Goal: Transaction & Acquisition: Subscribe to service/newsletter

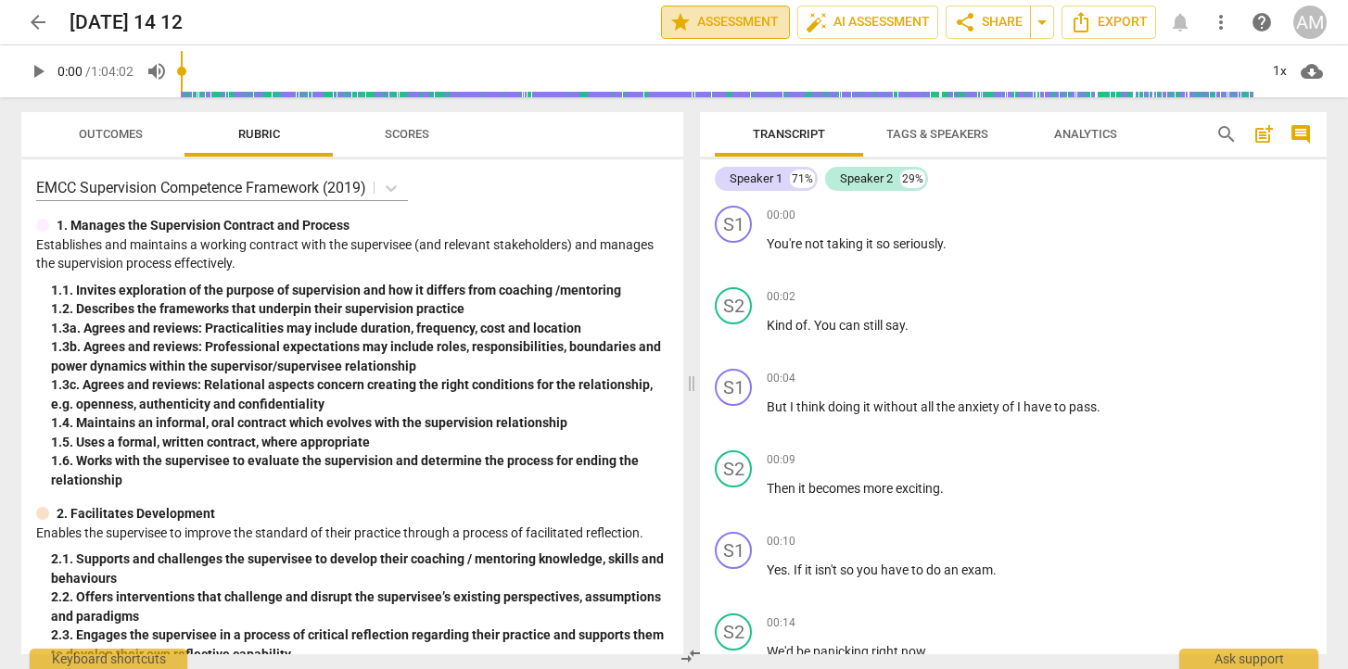
click at [737, 22] on span "star Assessment" at bounding box center [725, 22] width 112 height 22
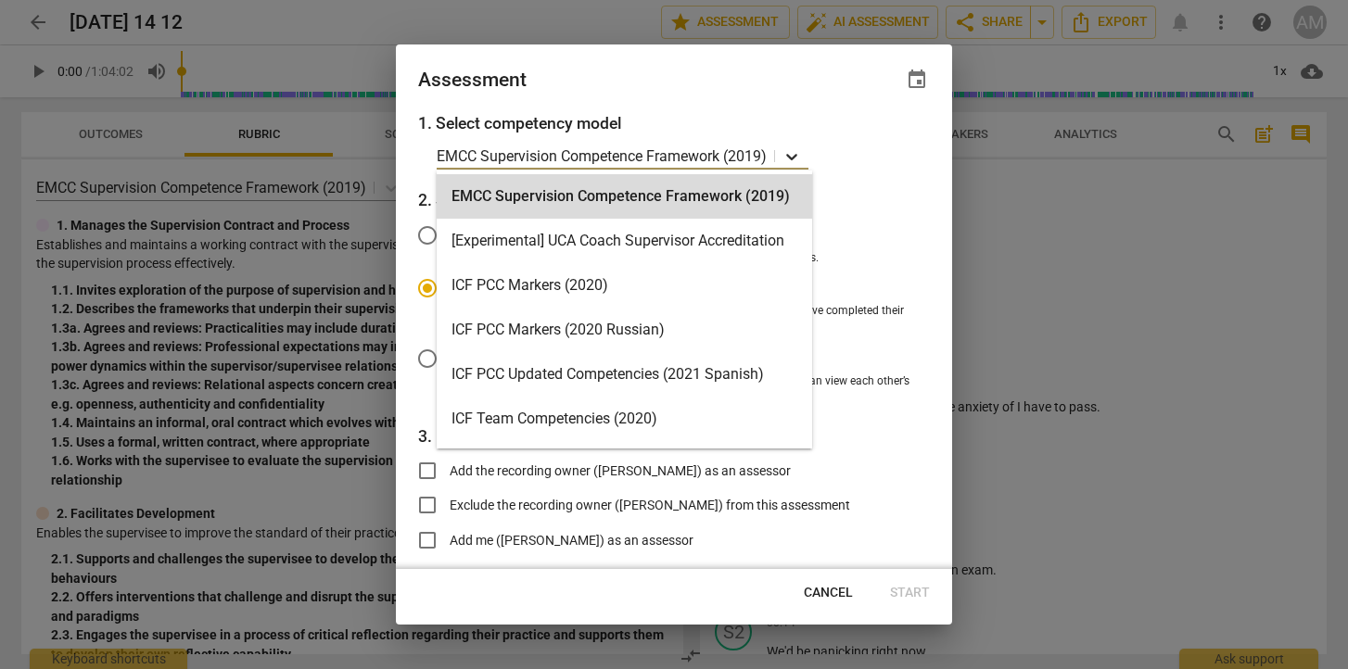
click at [796, 159] on icon at bounding box center [791, 156] width 19 height 19
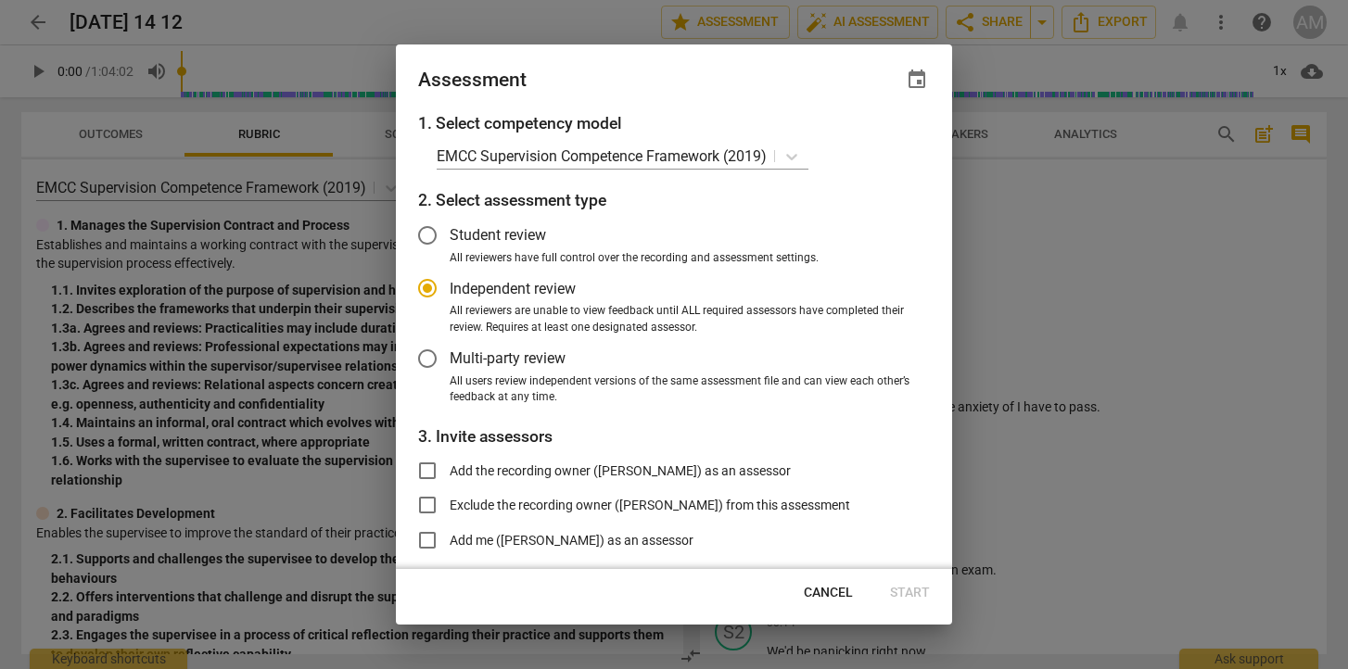
click at [1082, 238] on div at bounding box center [674, 334] width 1348 height 669
radio input "false"
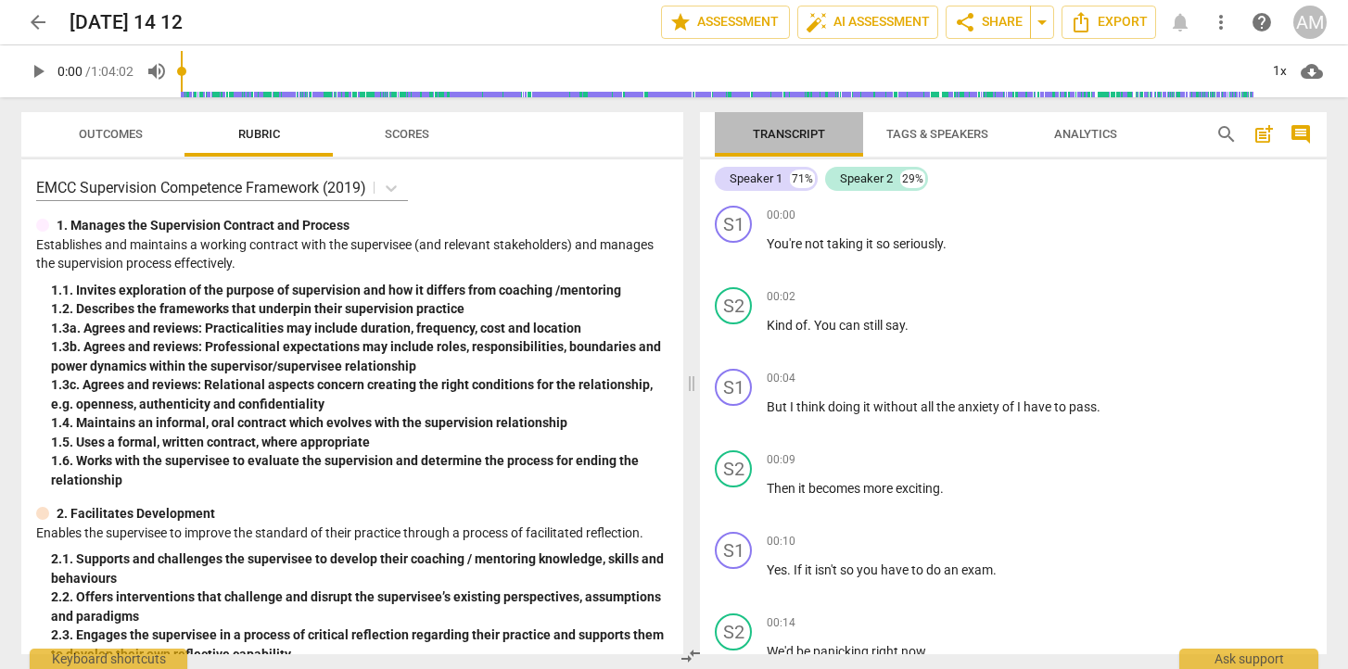
click at [792, 124] on span "Transcript" at bounding box center [789, 134] width 117 height 25
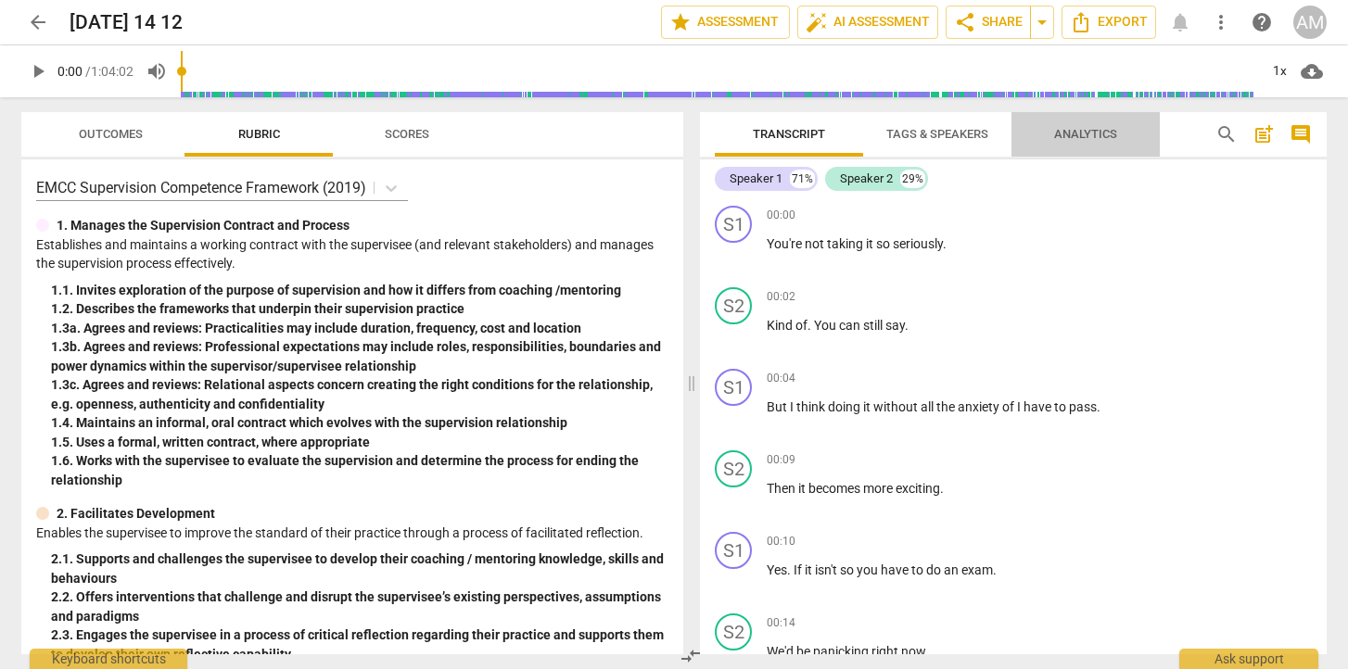
click at [1081, 129] on span "Analytics" at bounding box center [1085, 134] width 63 height 14
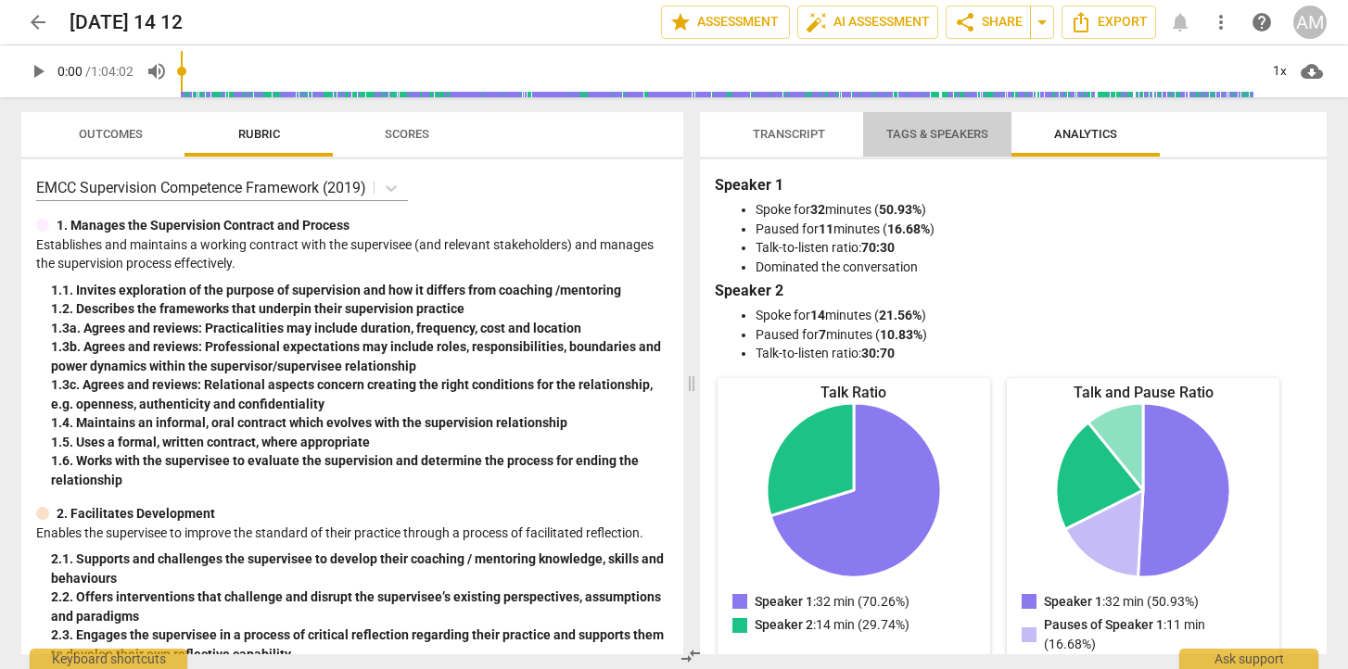
click at [953, 136] on span "Tags & Speakers" at bounding box center [937, 134] width 102 height 14
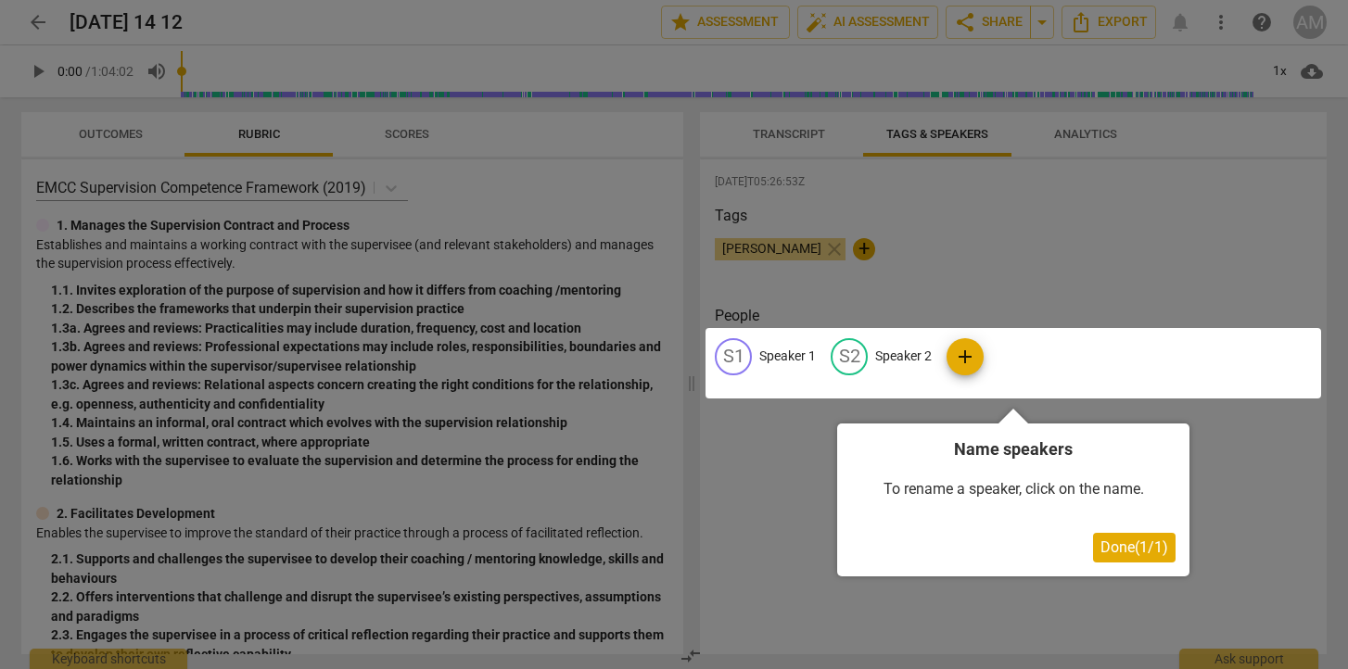
click at [1227, 495] on div at bounding box center [674, 334] width 1348 height 669
click at [1136, 547] on span "Done ( 1 / 1 )" at bounding box center [1134, 548] width 68 height 18
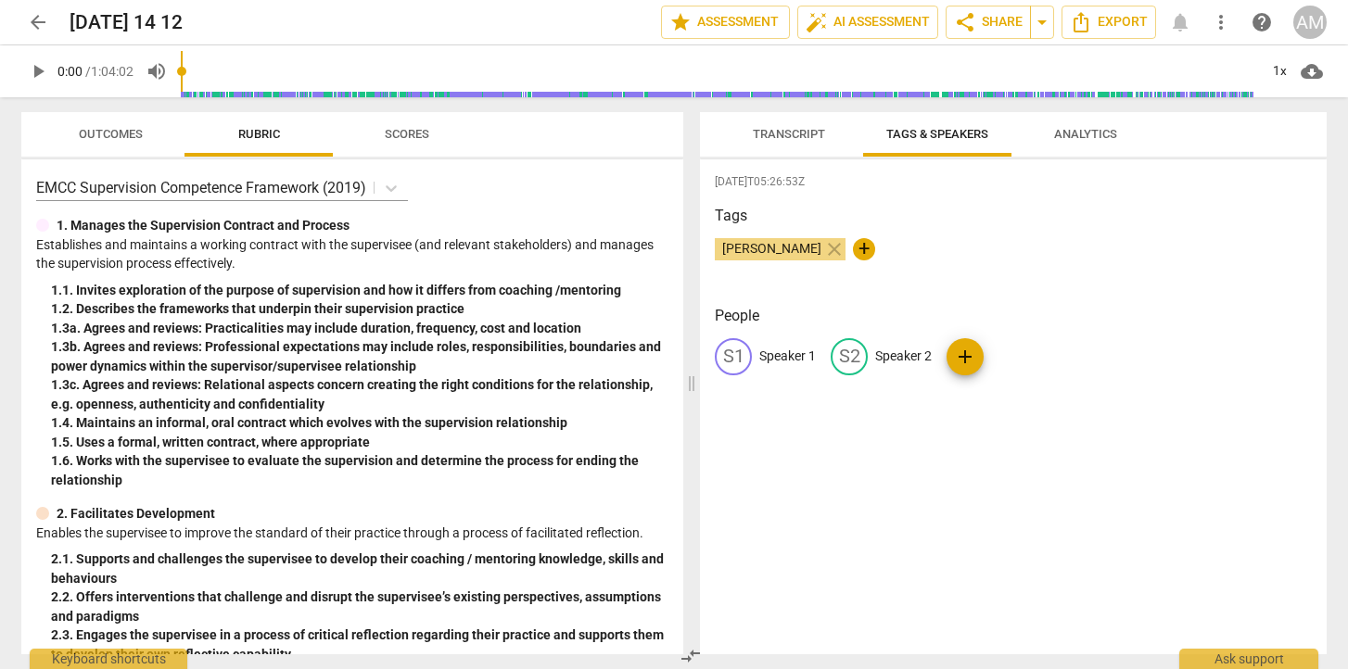
click at [793, 131] on span "Transcript" at bounding box center [789, 134] width 72 height 14
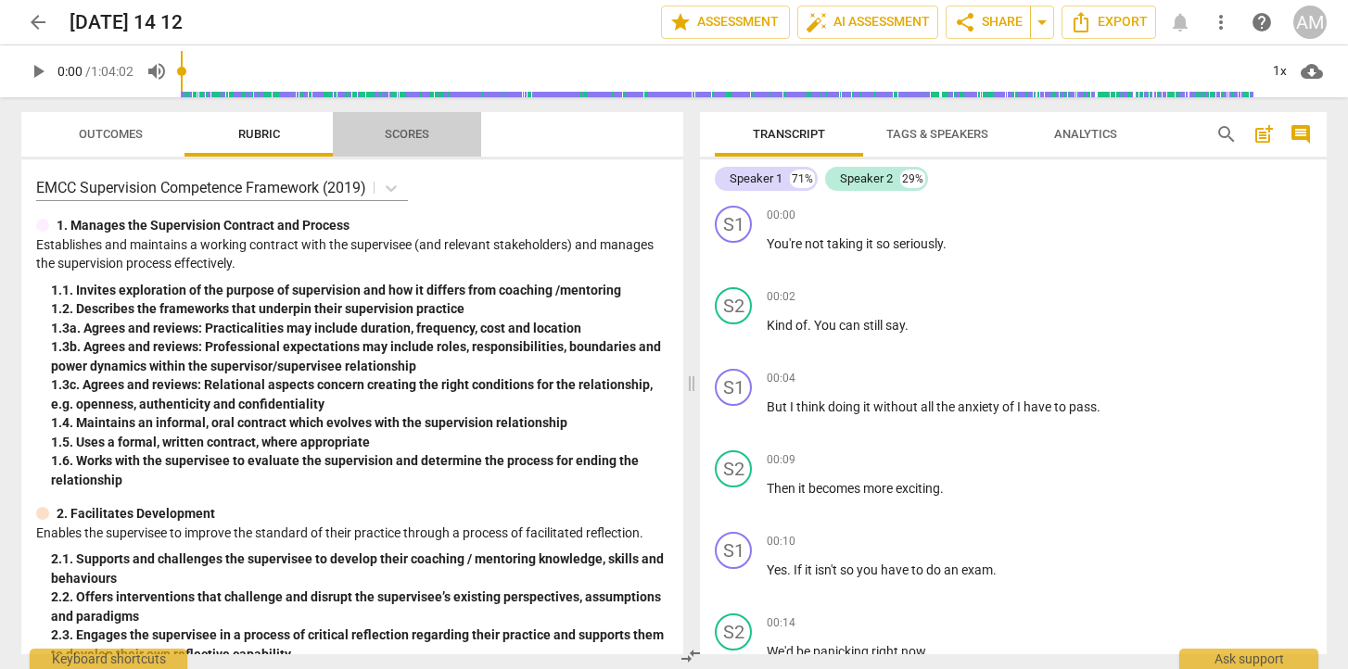
click at [400, 137] on span "Scores" at bounding box center [407, 134] width 44 height 14
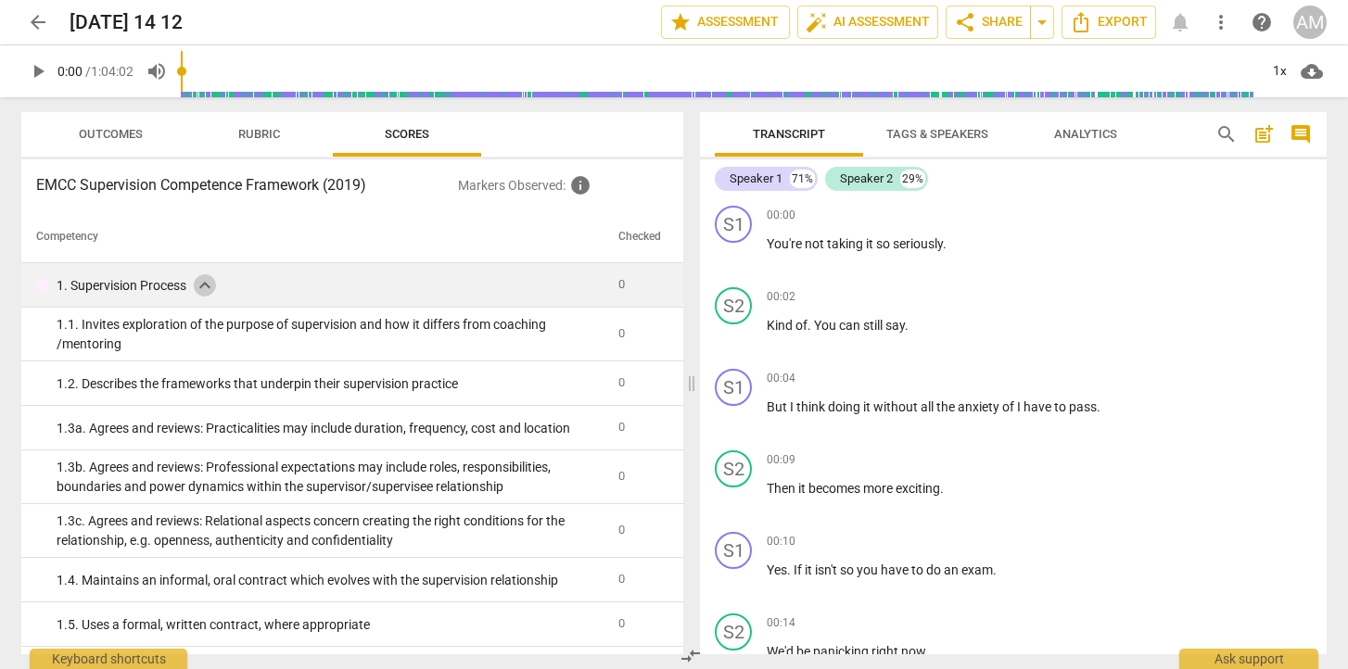
click at [206, 289] on span "expand_more" at bounding box center [205, 285] width 22 height 22
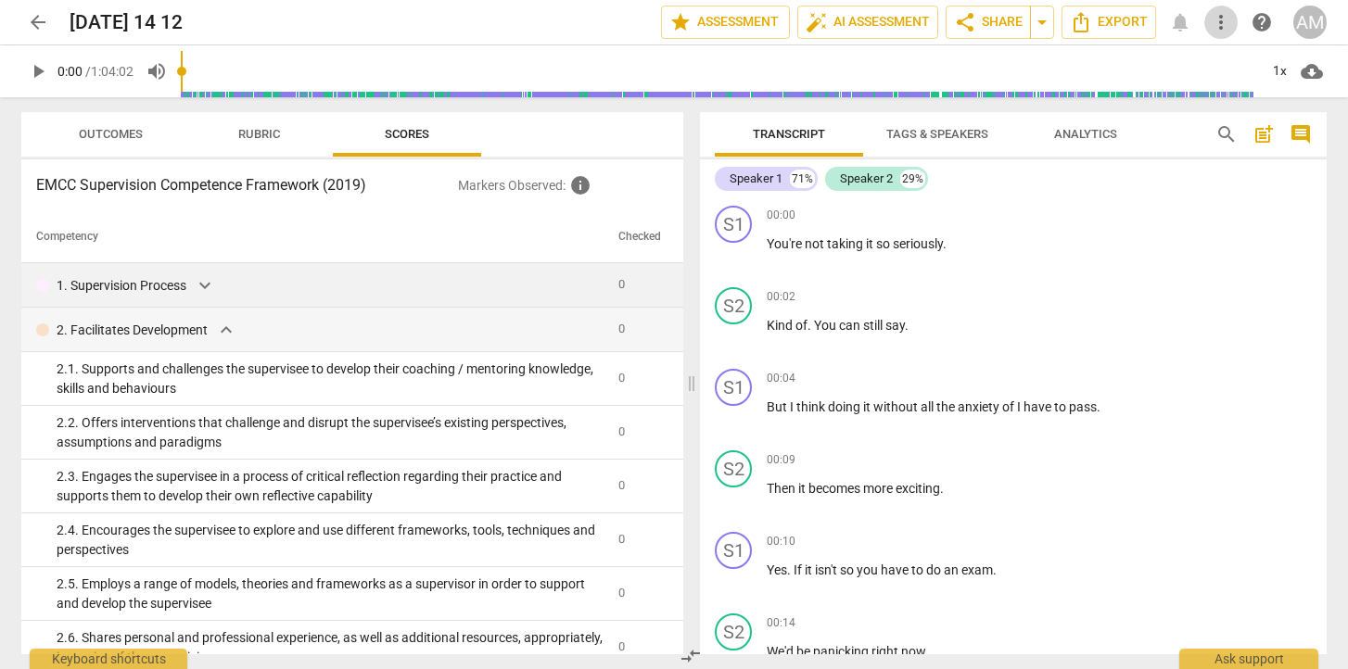
click at [1226, 32] on span "more_vert" at bounding box center [1221, 22] width 22 height 22
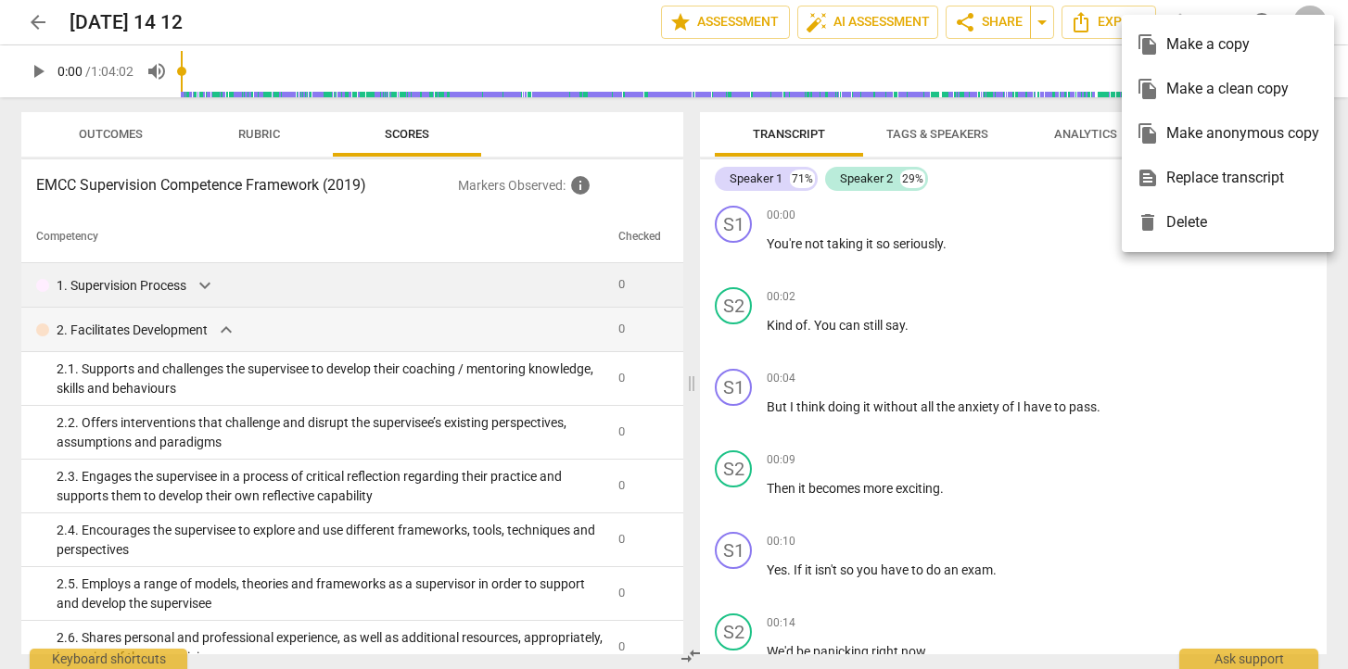
click at [1263, 340] on div at bounding box center [674, 334] width 1348 height 669
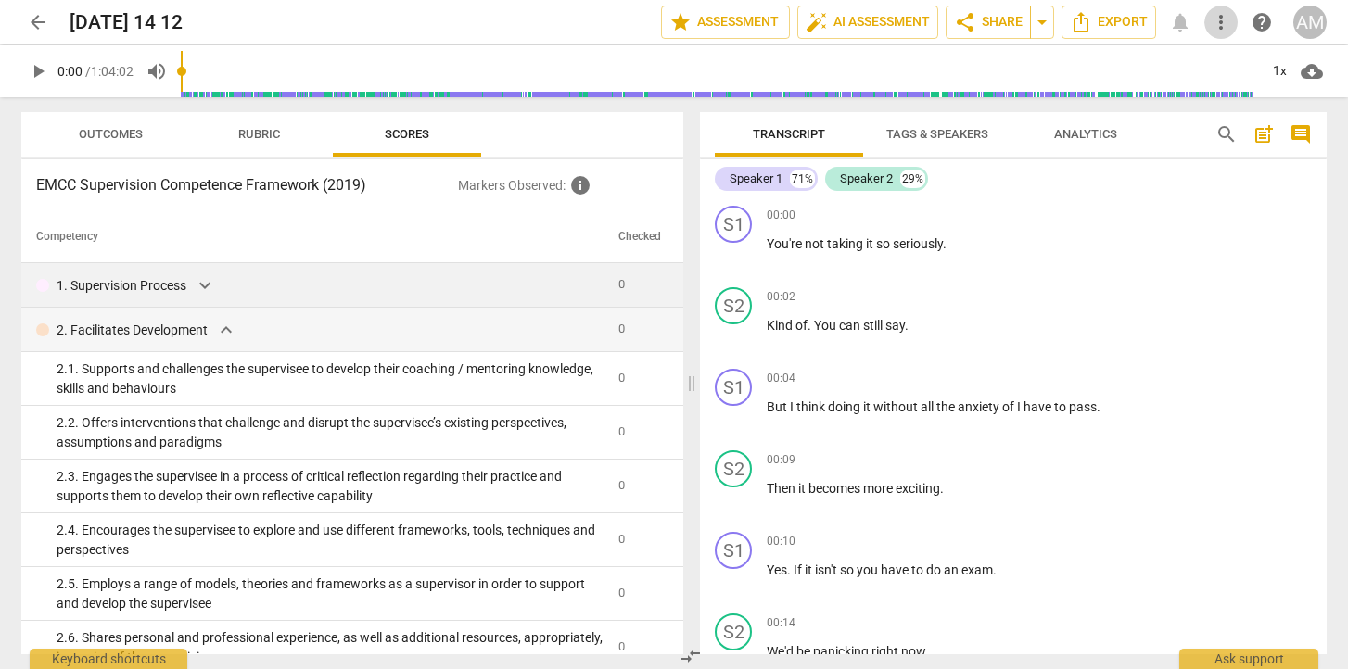
click at [1224, 21] on span "more_vert" at bounding box center [1221, 22] width 22 height 22
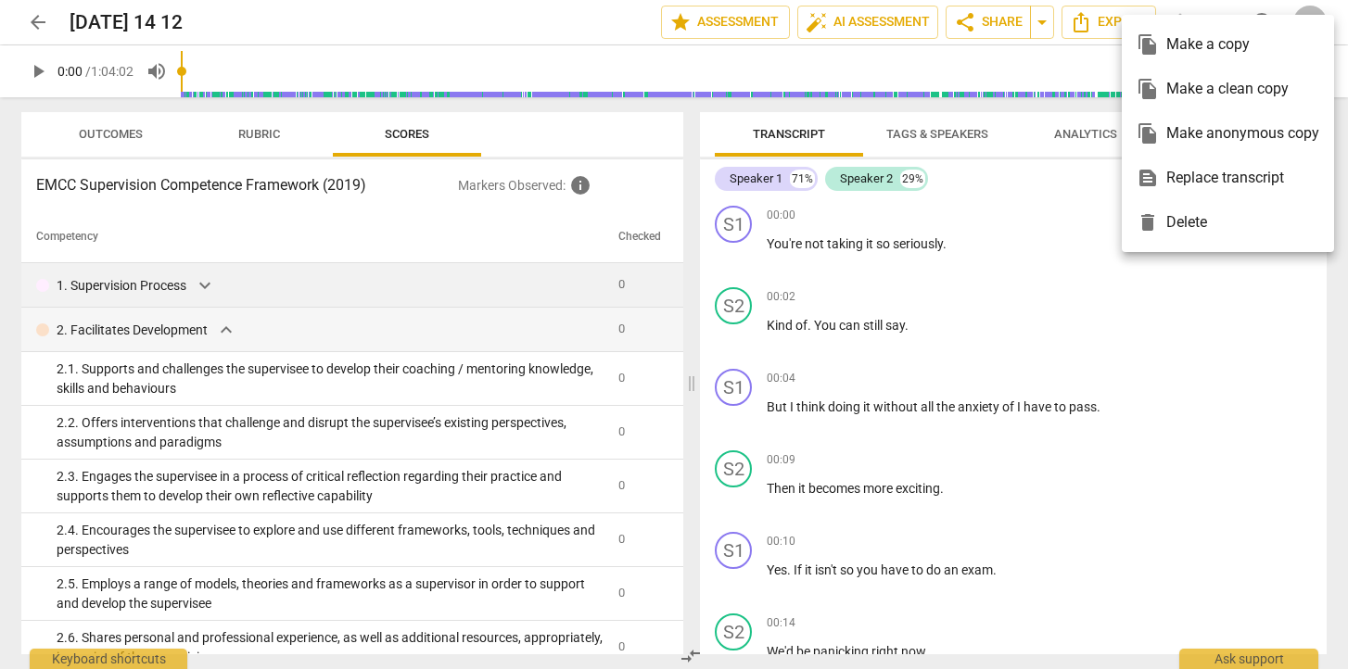
click at [1233, 312] on div at bounding box center [674, 334] width 1348 height 669
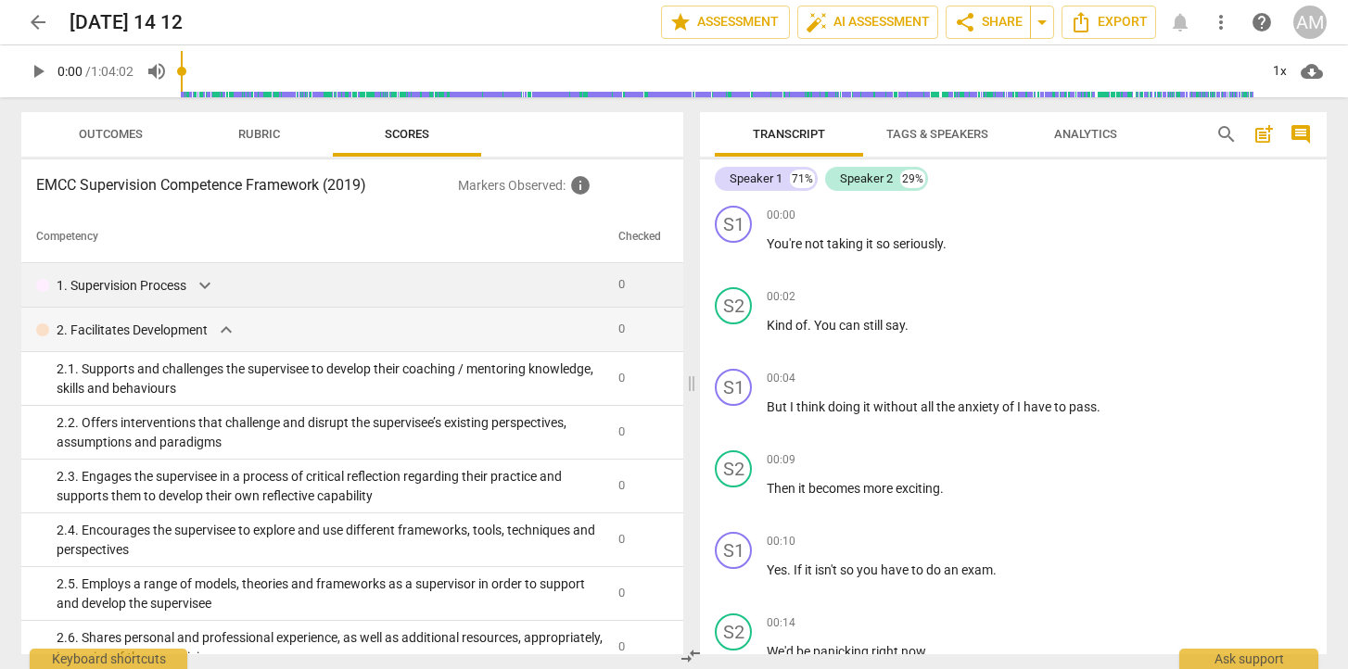
click at [358, 189] on h3 "EMCC Supervision Competence Framework (2019)" at bounding box center [247, 185] width 422 height 22
click at [124, 127] on span "Outcomes" at bounding box center [111, 134] width 64 height 14
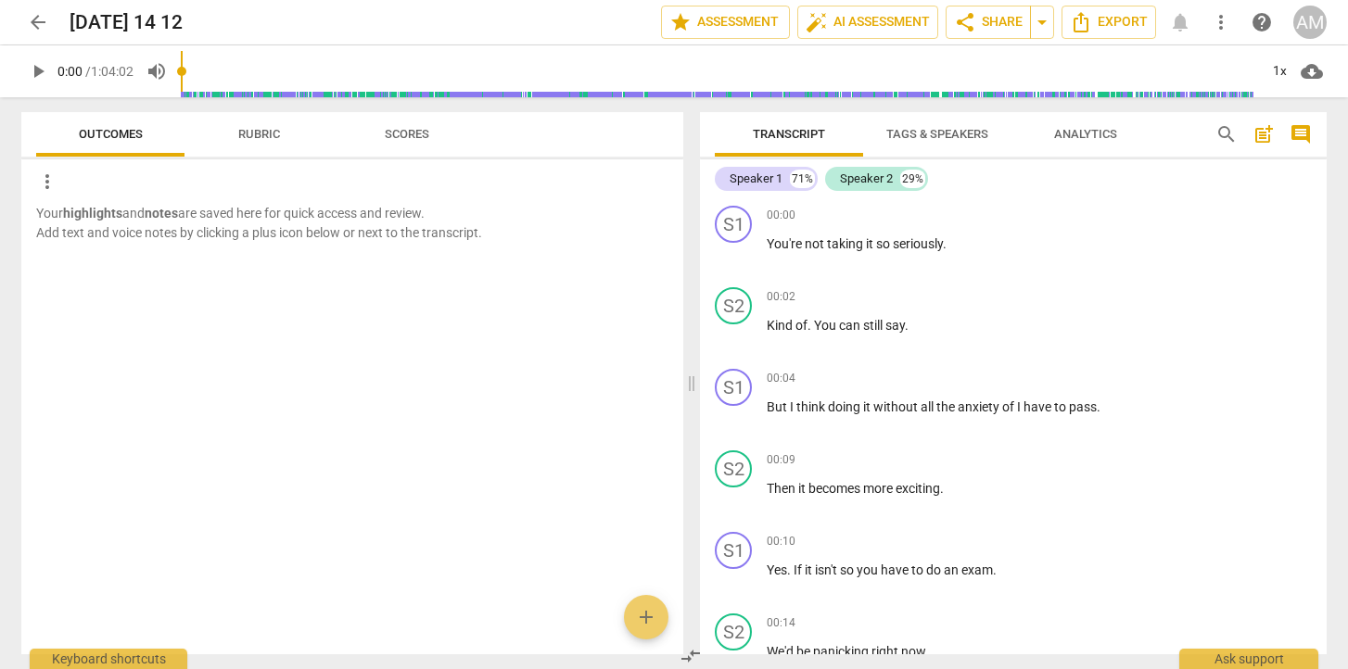
click at [257, 133] on span "Rubric" at bounding box center [259, 134] width 42 height 14
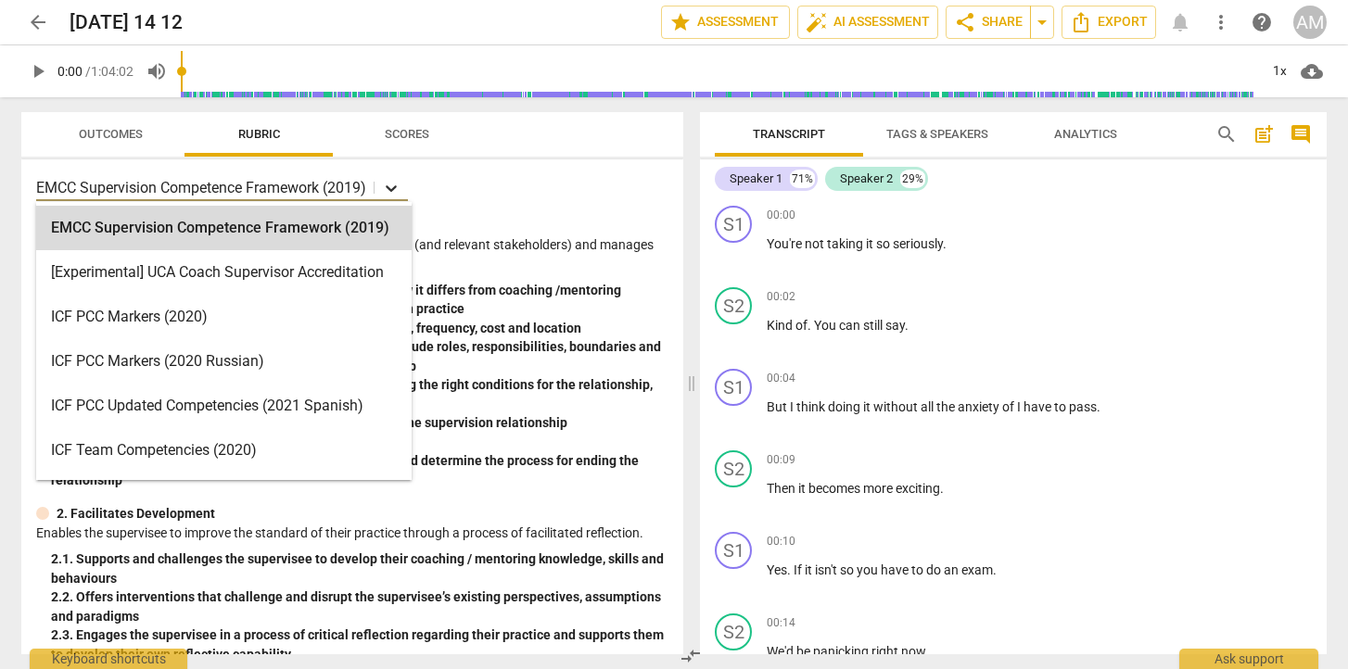
click at [394, 185] on icon at bounding box center [391, 188] width 19 height 19
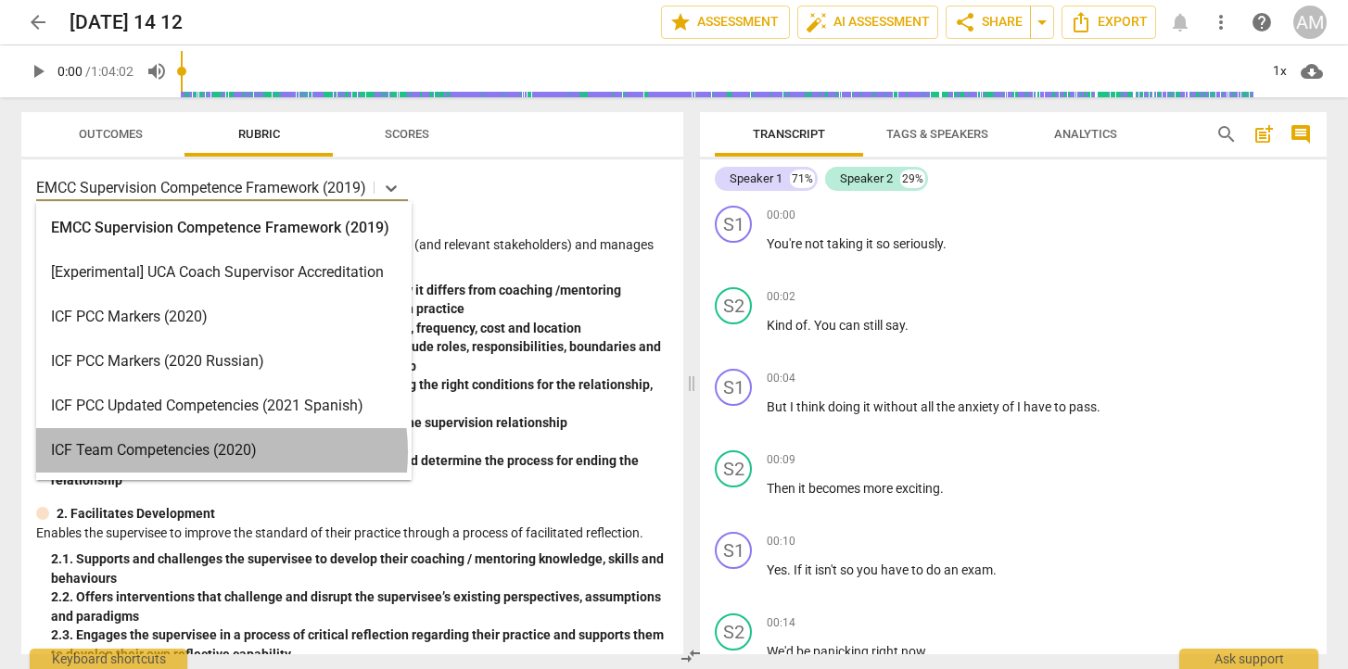
click at [205, 452] on div "ICF Team Competencies (2020)" at bounding box center [223, 450] width 375 height 44
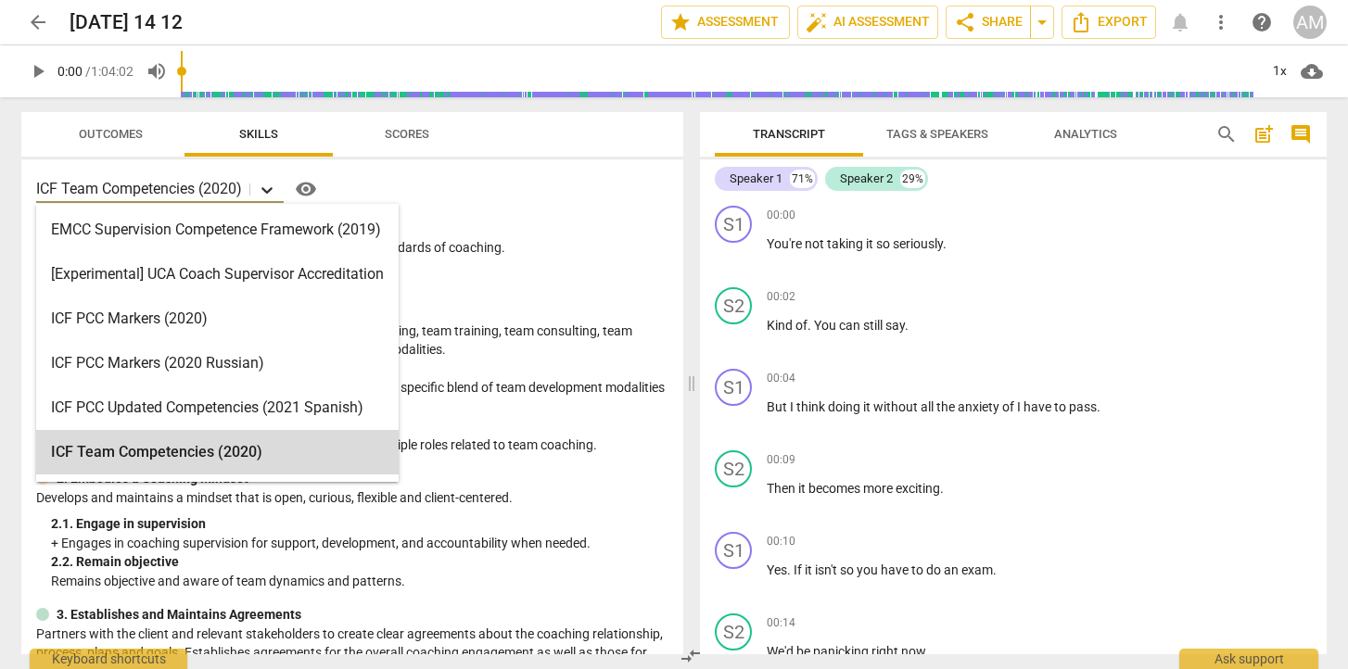
click at [269, 187] on icon at bounding box center [267, 190] width 19 height 19
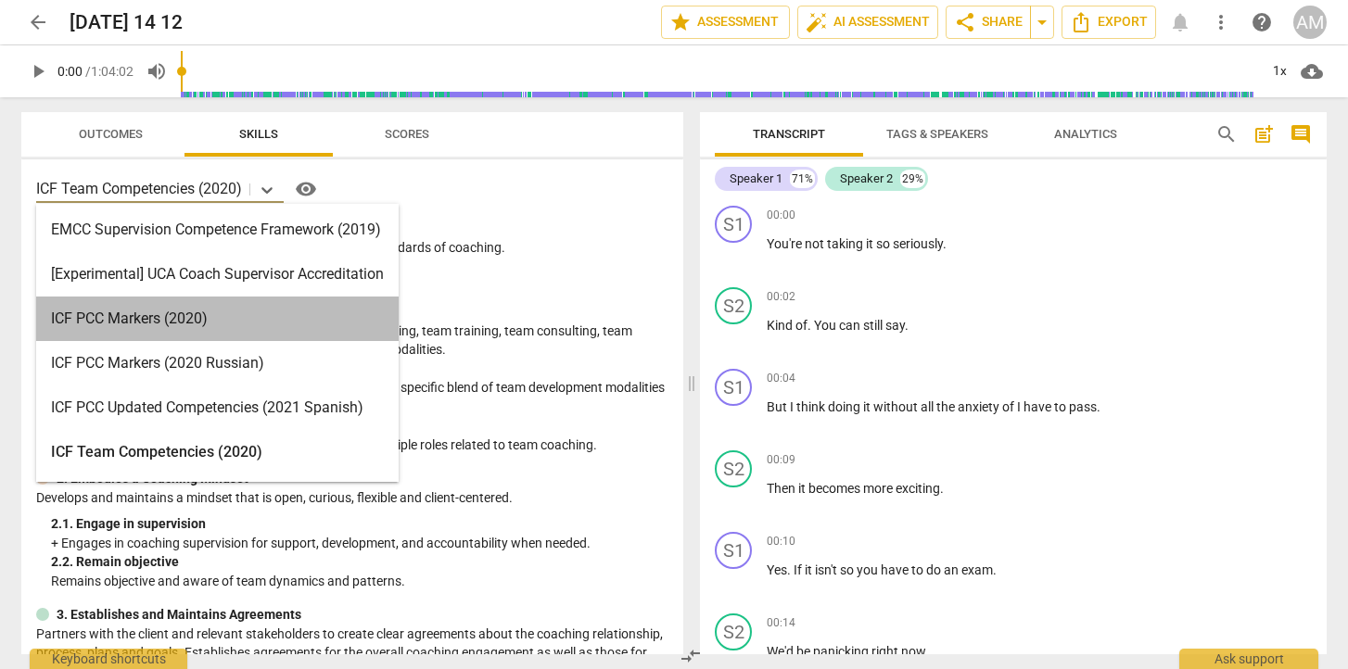
click at [133, 315] on div "ICF PCC Markers (2020)" at bounding box center [217, 319] width 362 height 44
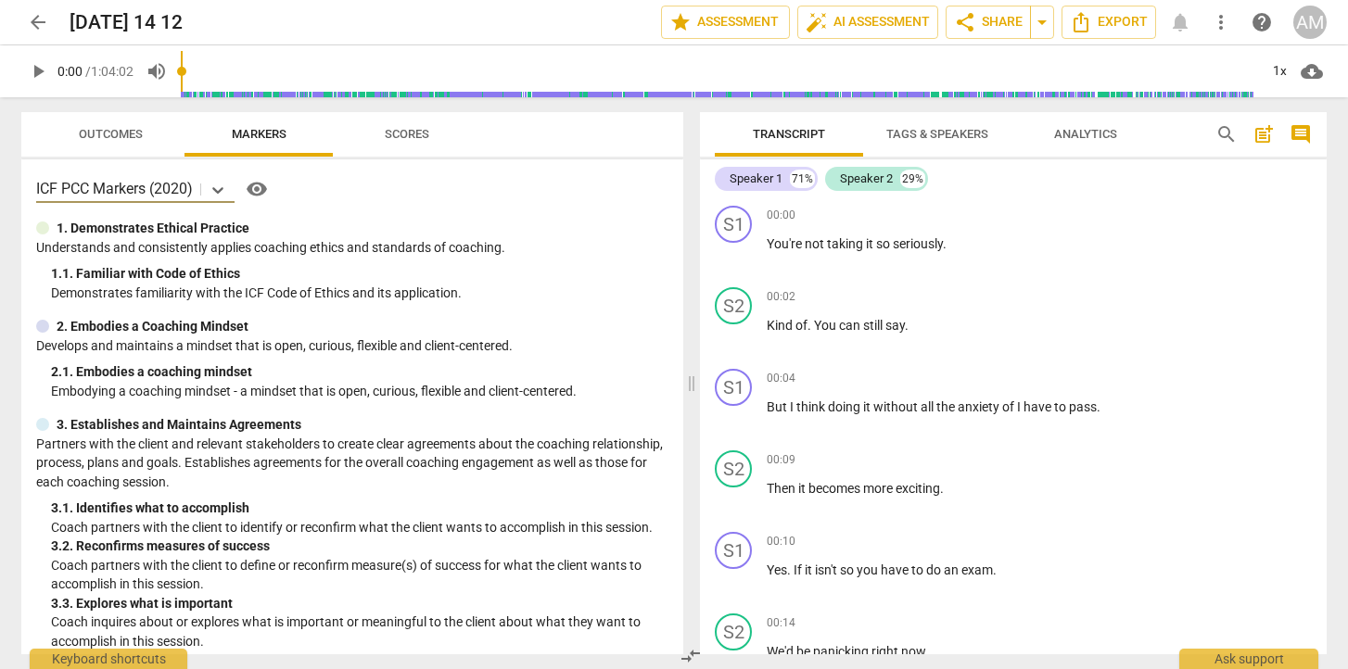
click at [932, 131] on span "Tags & Speakers" at bounding box center [937, 134] width 102 height 14
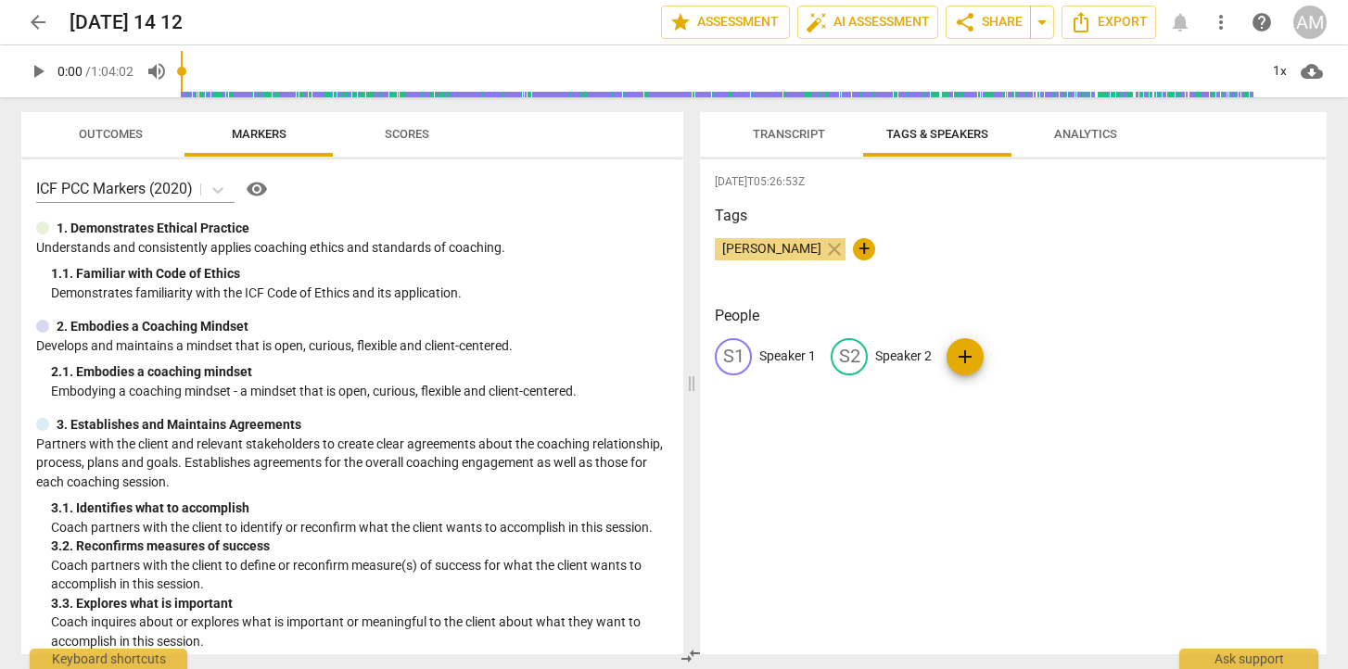
click at [780, 134] on span "Transcript" at bounding box center [789, 134] width 72 height 14
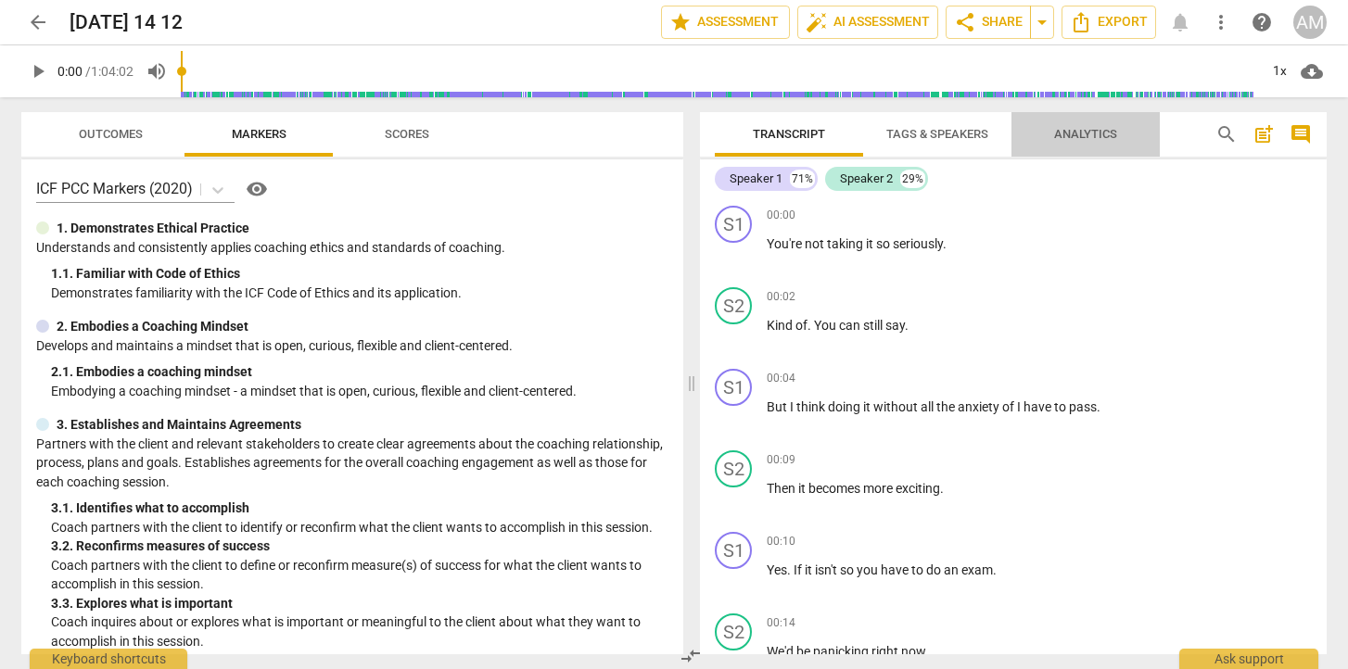
click at [1091, 134] on span "Analytics" at bounding box center [1085, 134] width 63 height 14
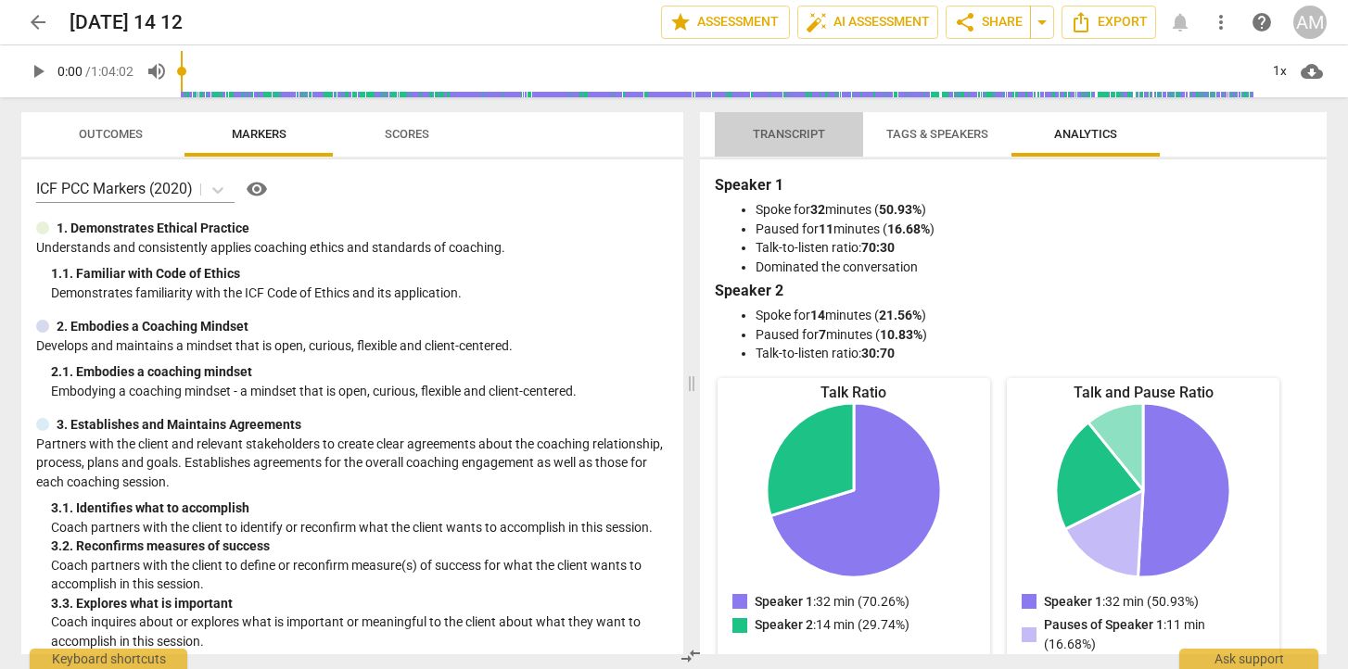
click at [791, 133] on span "Transcript" at bounding box center [789, 134] width 72 height 14
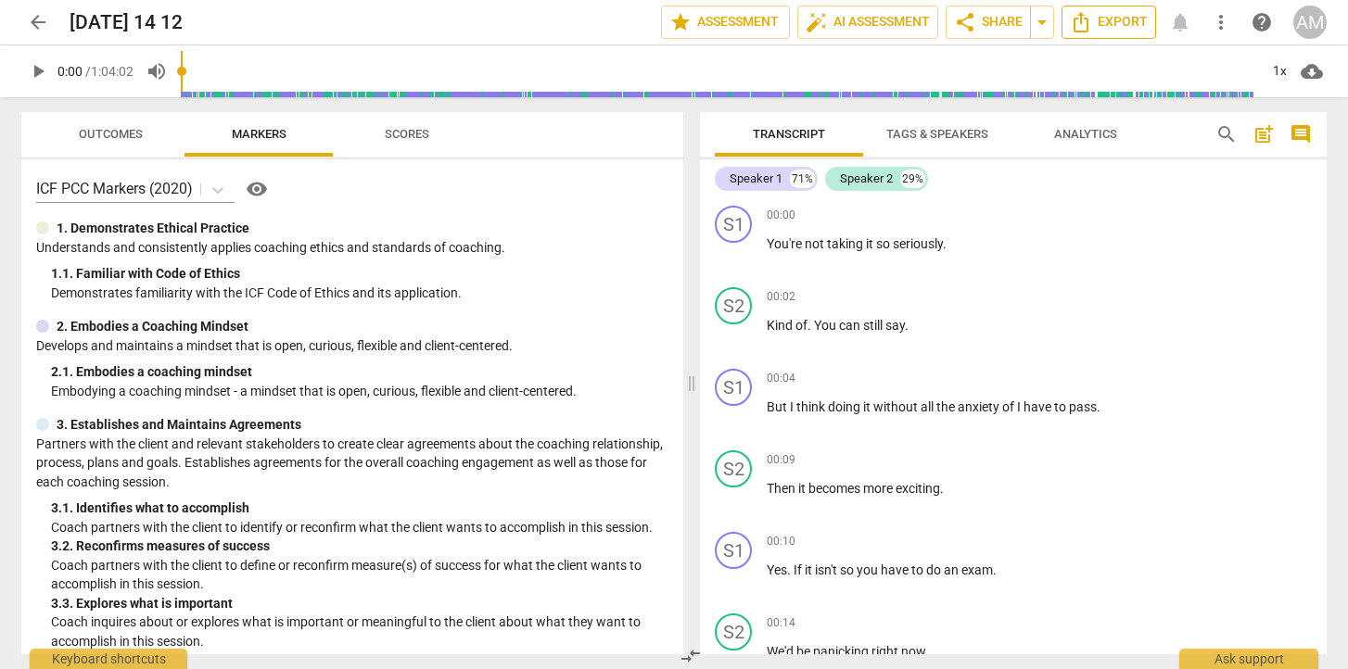
click at [1117, 23] on span "Export" at bounding box center [1109, 22] width 78 height 22
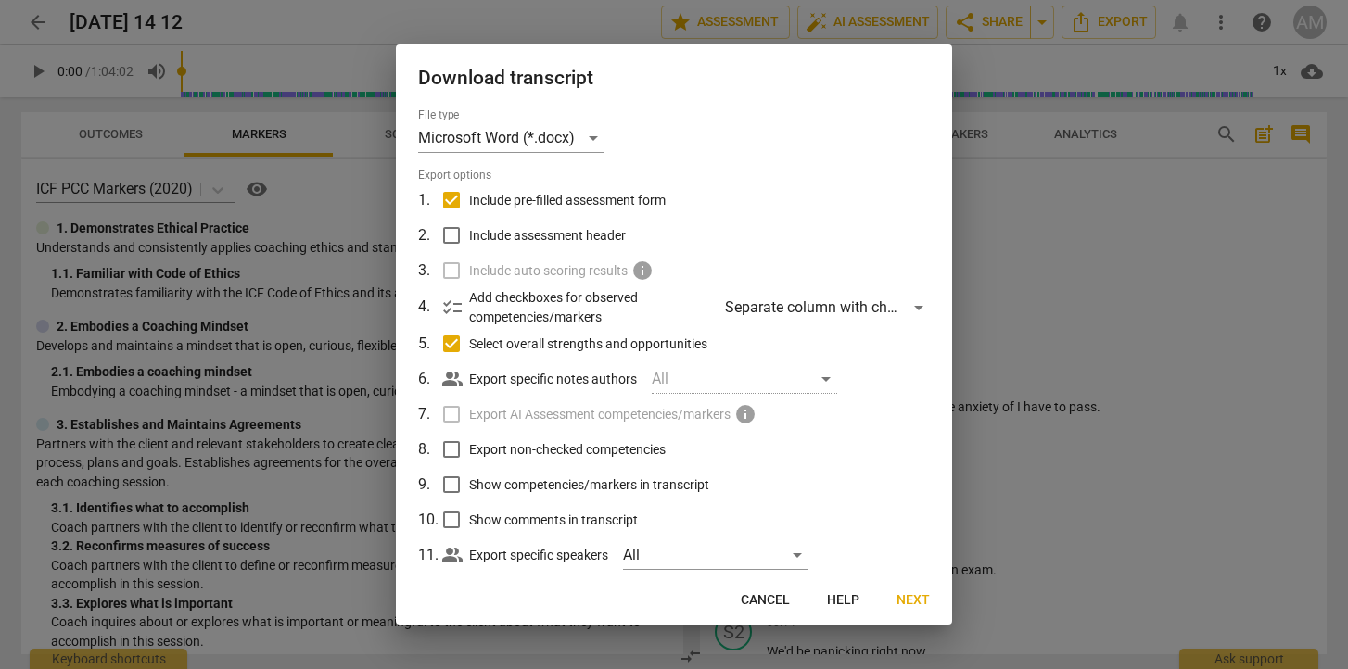
click at [1160, 500] on div at bounding box center [674, 334] width 1348 height 669
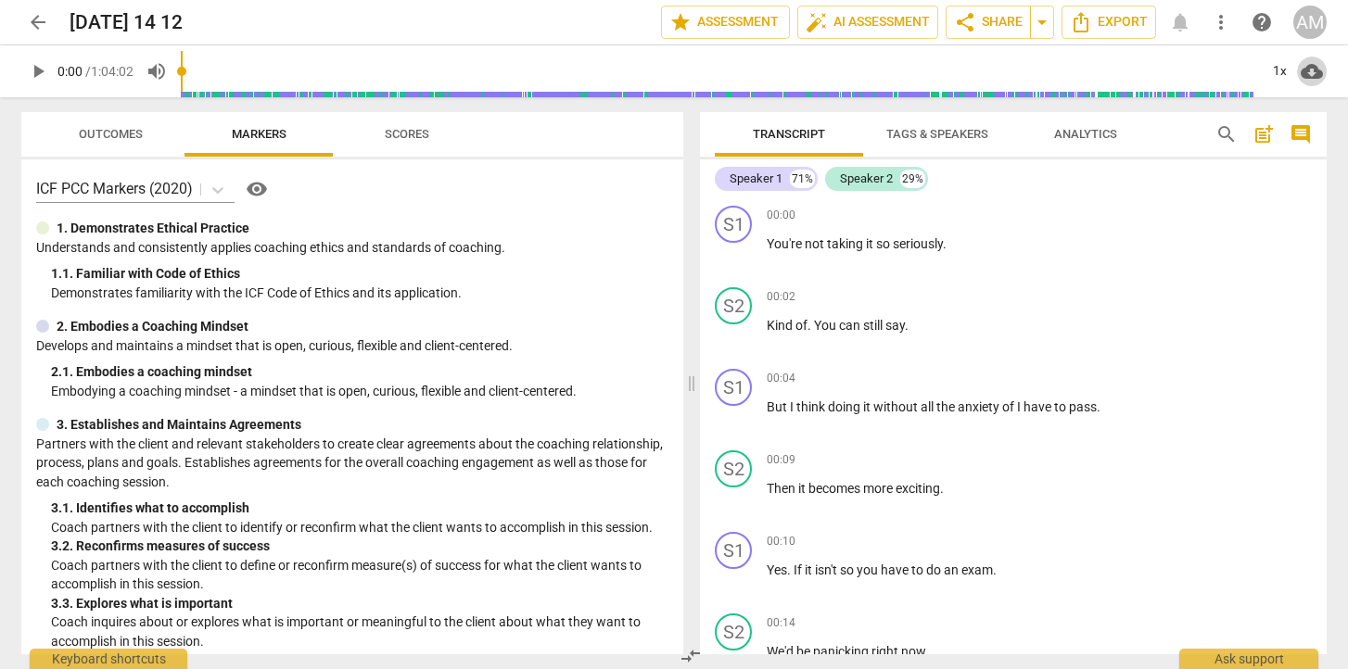
click at [1312, 72] on span "cloud_download" at bounding box center [1312, 71] width 22 height 22
click at [1276, 242] on div at bounding box center [674, 334] width 1348 height 669
click at [39, 25] on span "arrow_back" at bounding box center [38, 22] width 22 height 22
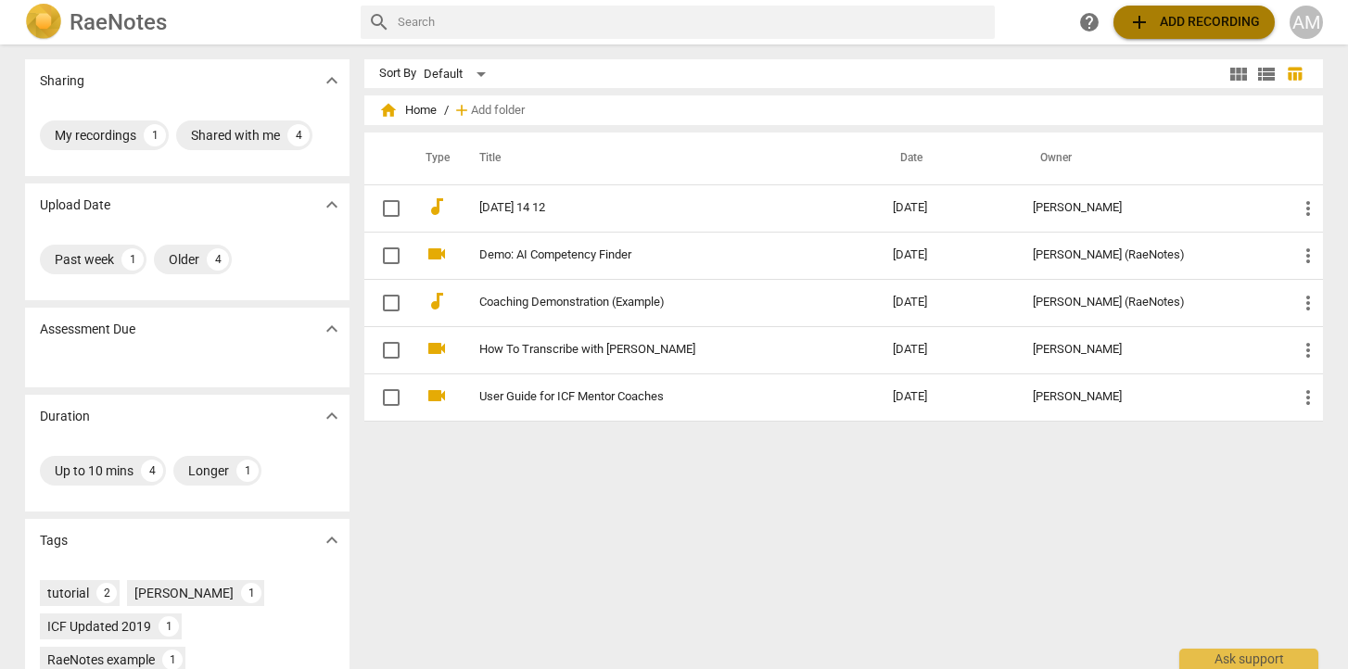
click at [1203, 28] on span "add Add recording" at bounding box center [1194, 22] width 132 height 22
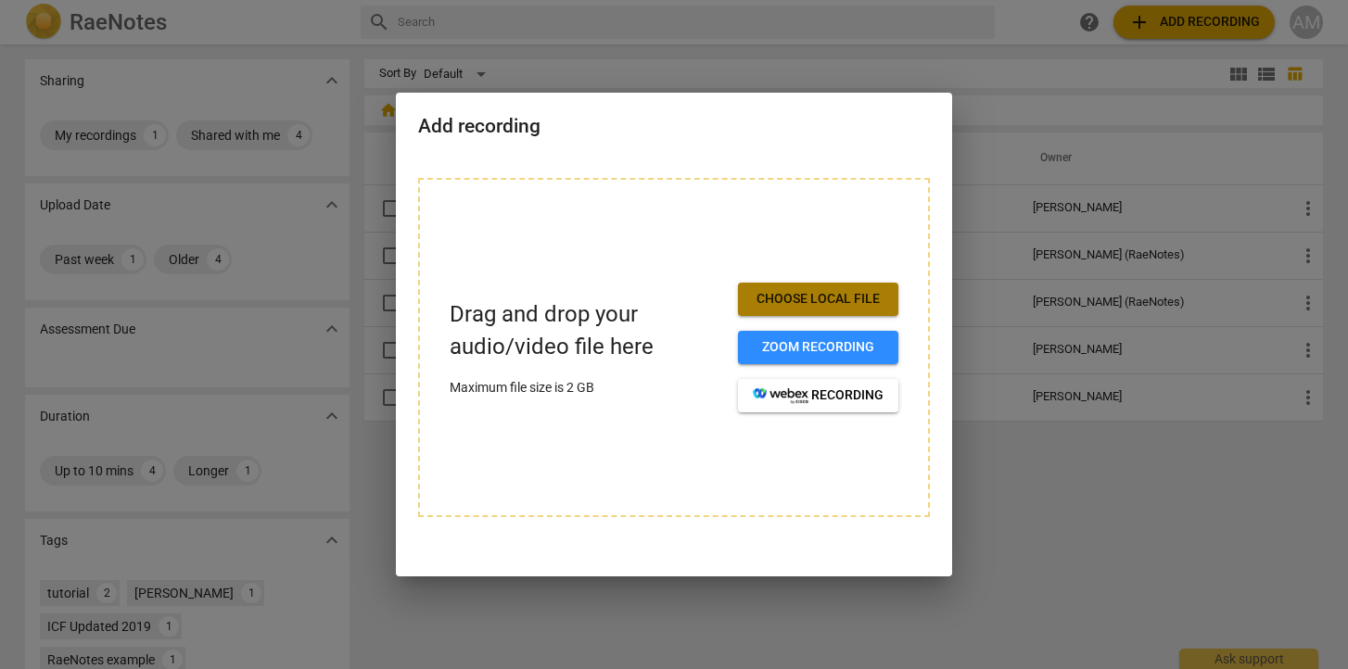
click at [818, 295] on span "Choose local file" at bounding box center [818, 299] width 131 height 19
click at [820, 299] on span "Choose local file" at bounding box center [818, 299] width 131 height 19
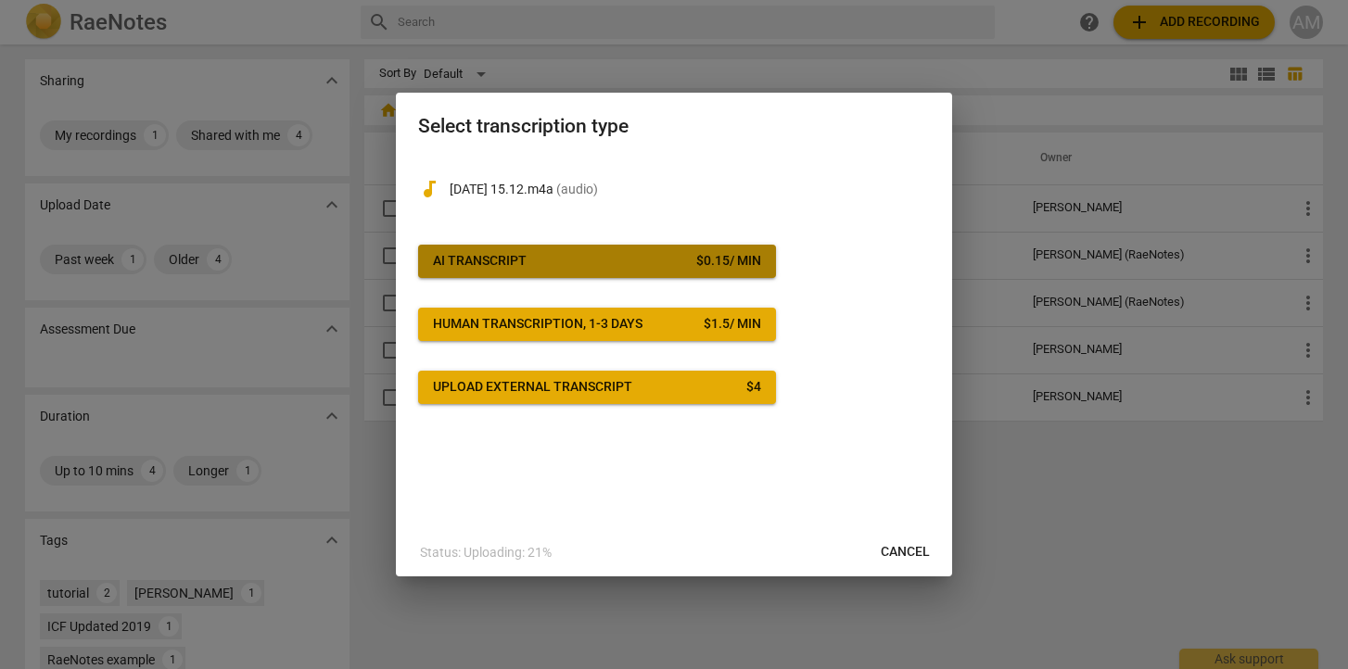
click at [479, 257] on div "AI Transcript" at bounding box center [480, 261] width 94 height 19
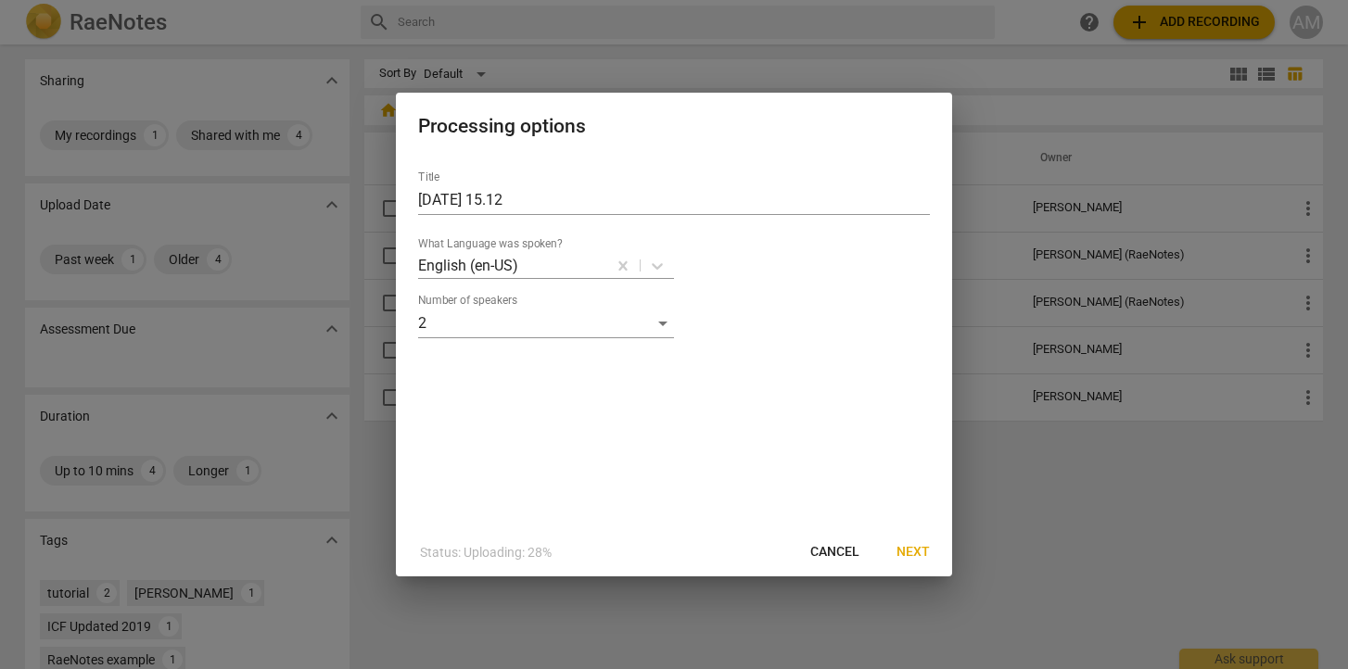
click at [914, 554] on span "Next" at bounding box center [912, 552] width 33 height 19
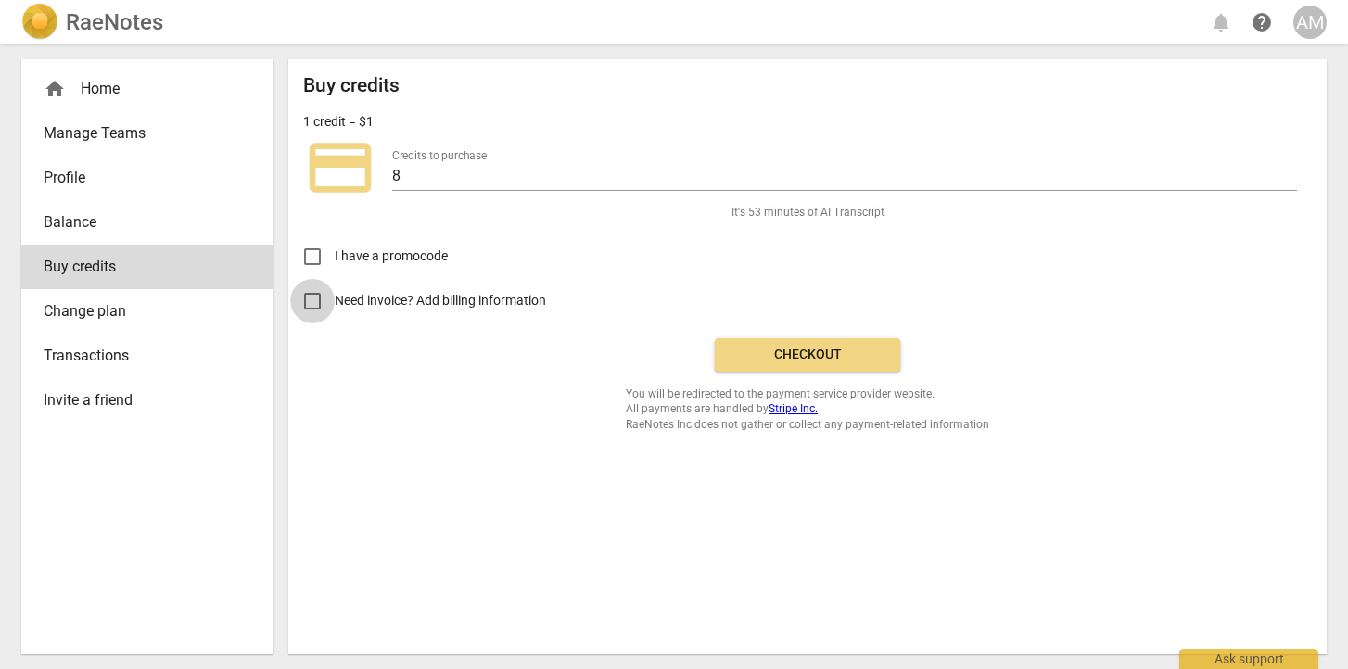
click at [319, 298] on input "Need invoice? Add billing information" at bounding box center [312, 301] width 44 height 44
checkbox input "true"
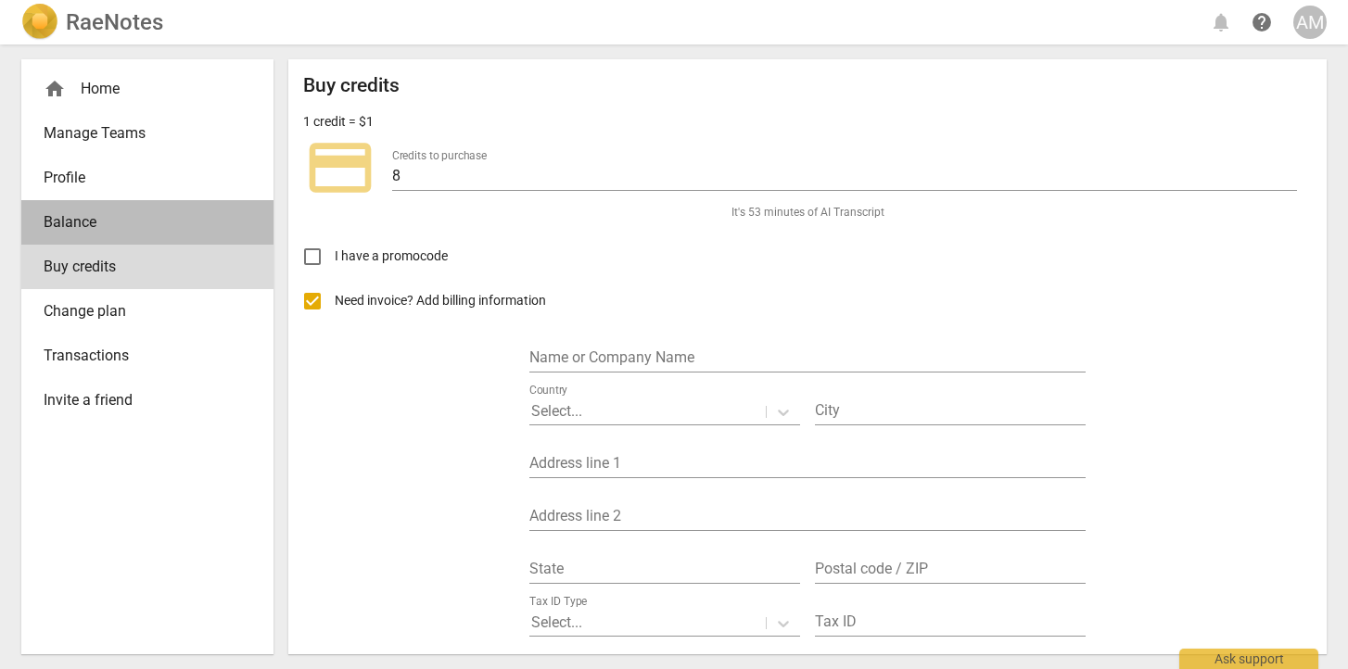
click at [80, 211] on span "Balance" at bounding box center [140, 222] width 193 height 22
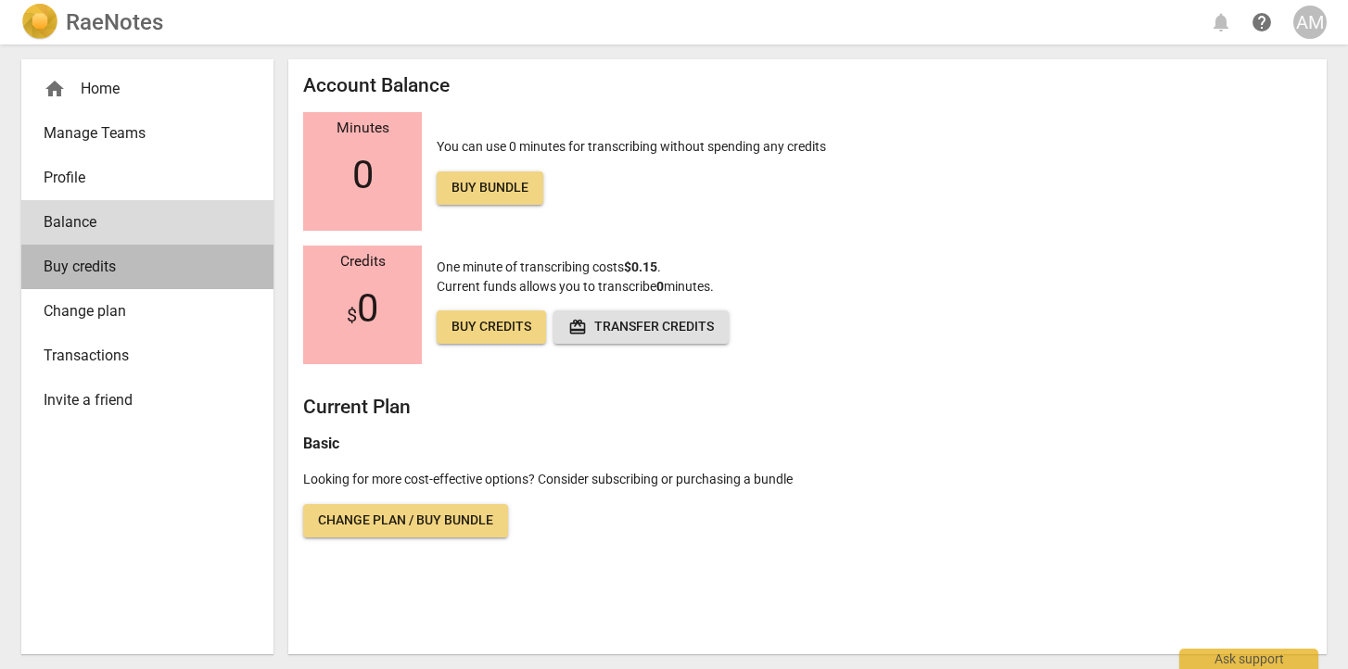
click at [83, 278] on link "Buy credits" at bounding box center [147, 267] width 252 height 44
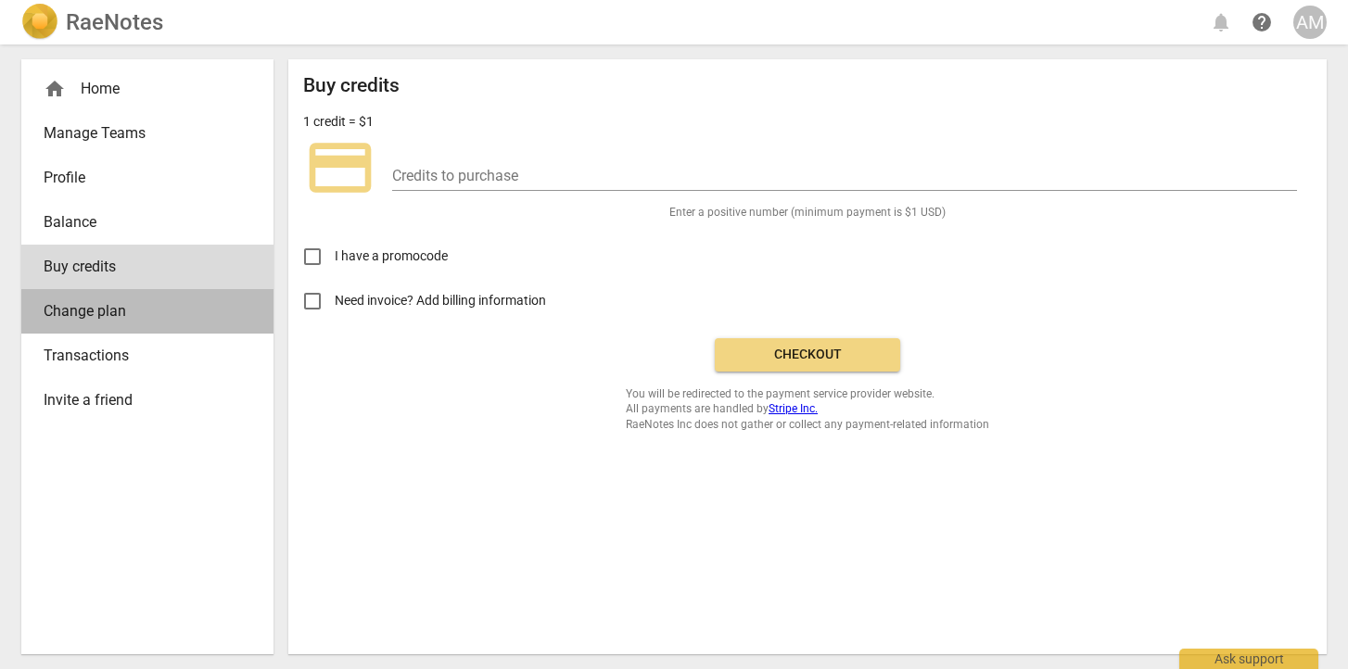
click at [87, 317] on span "Change plan" at bounding box center [140, 311] width 193 height 22
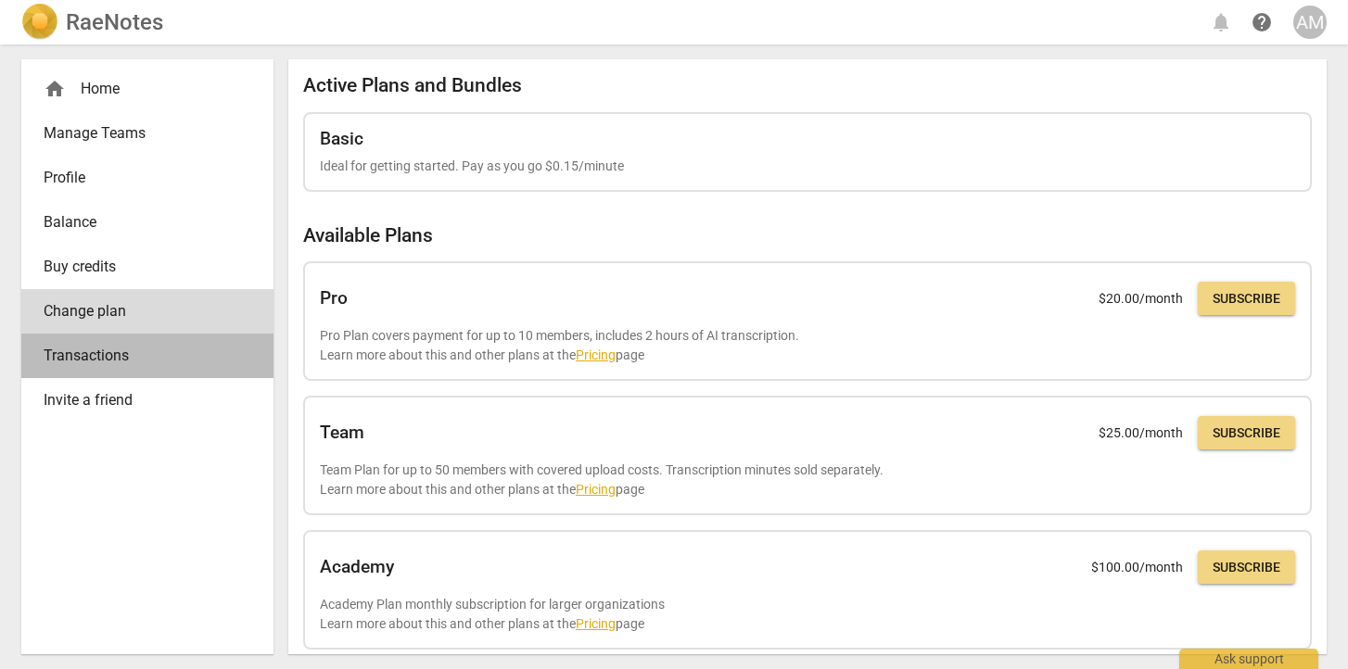
click at [93, 349] on span "Transactions" at bounding box center [140, 356] width 193 height 22
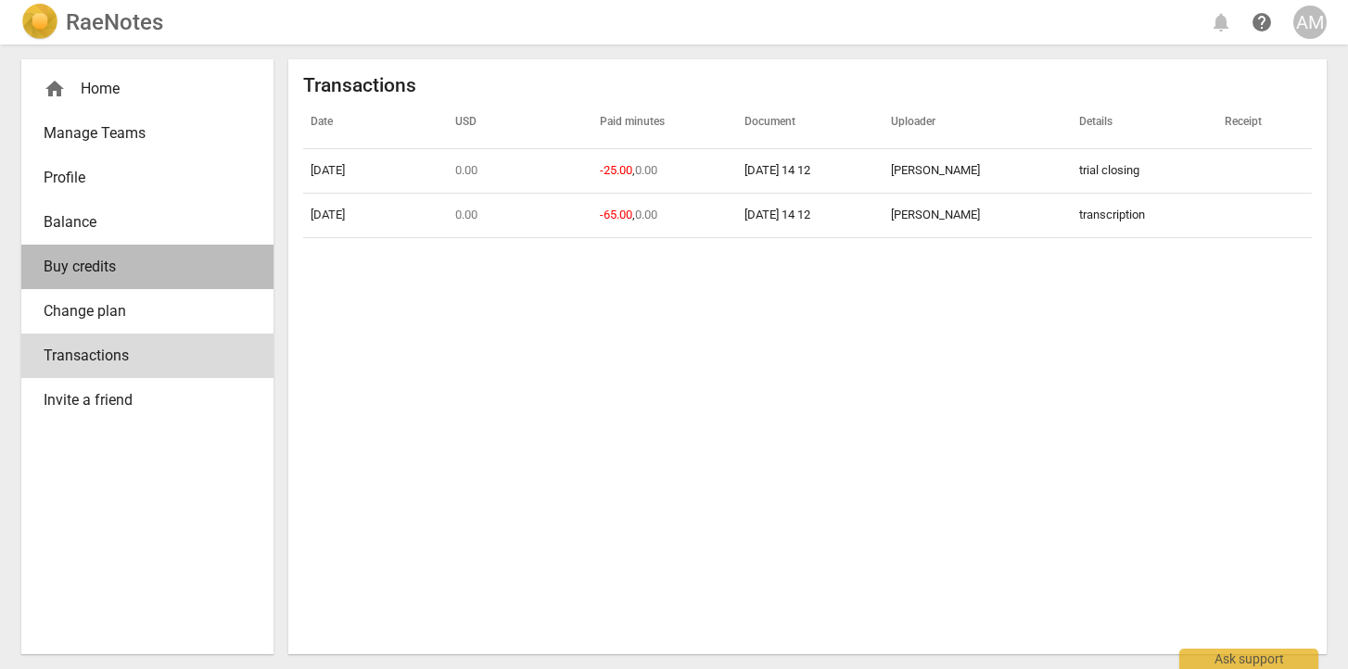
click at [72, 272] on span "Buy credits" at bounding box center [140, 267] width 193 height 22
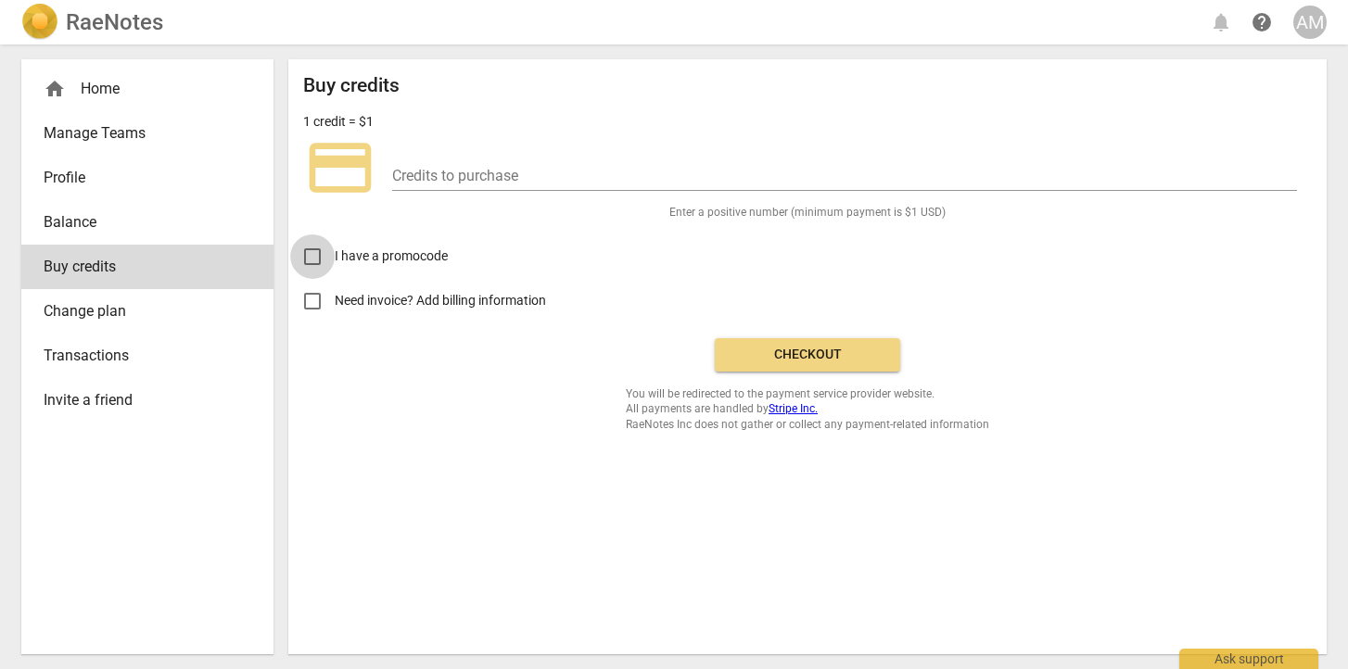
click at [317, 261] on input "I have a promocode" at bounding box center [312, 257] width 44 height 44
checkbox input "true"
click at [310, 305] on input "Need invoice? Add billing information" at bounding box center [312, 301] width 44 height 44
checkbox input "true"
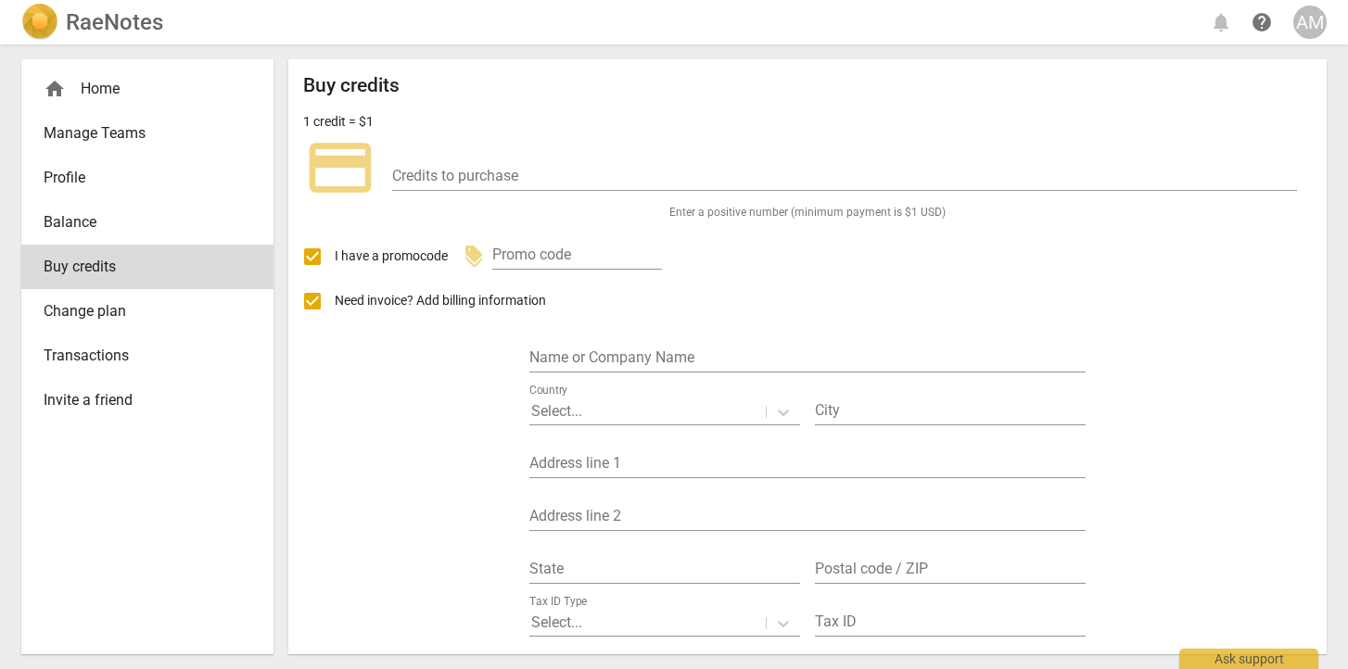
click at [311, 252] on input "I have a promocode" at bounding box center [312, 257] width 44 height 44
checkbox input "false"
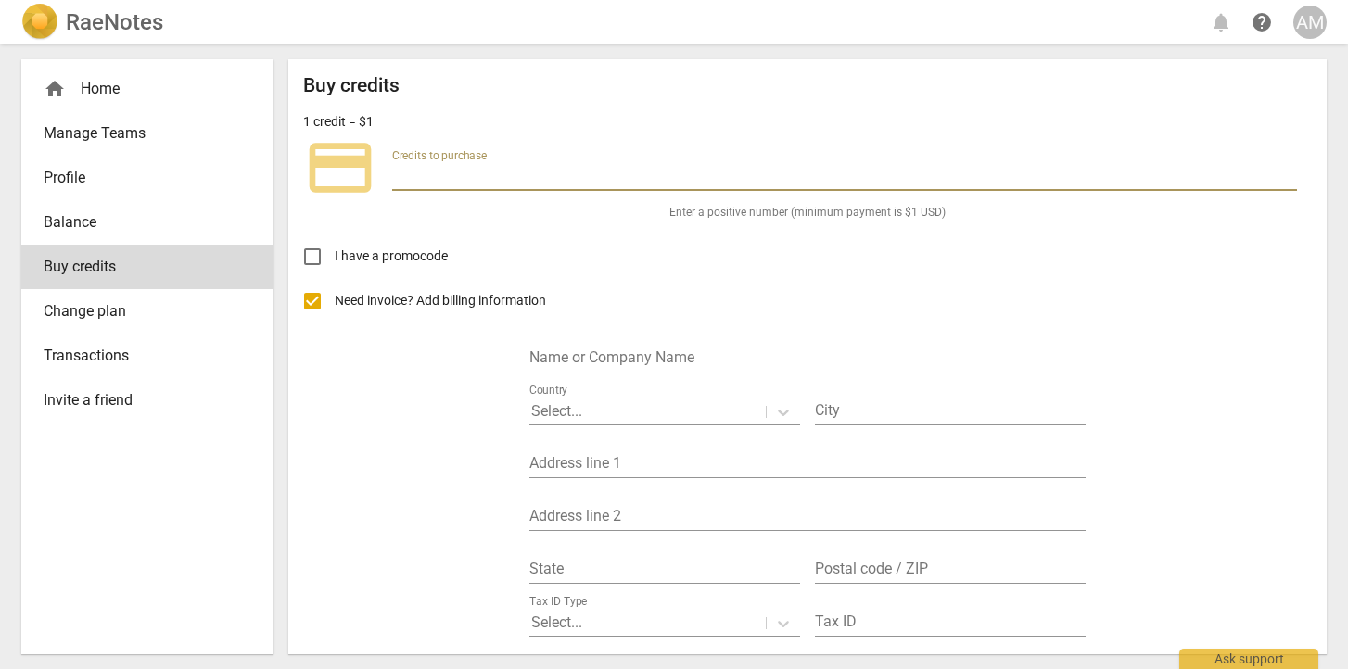
click at [418, 178] on input "number" at bounding box center [844, 177] width 905 height 27
click at [1284, 184] on input "number" at bounding box center [844, 177] width 905 height 27
click at [1280, 170] on input "1" at bounding box center [844, 177] width 905 height 27
click at [1284, 183] on input "0" at bounding box center [844, 177] width 905 height 27
type input "1"
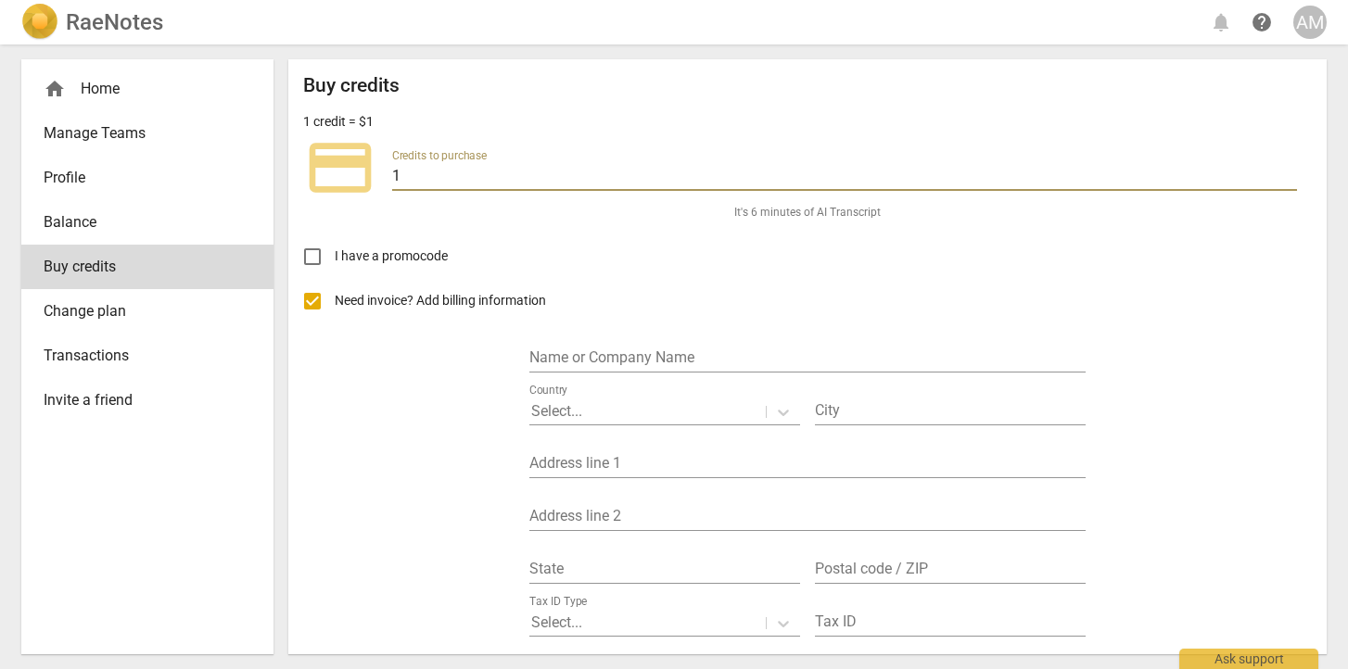
click at [1279, 172] on input "1" at bounding box center [844, 177] width 905 height 27
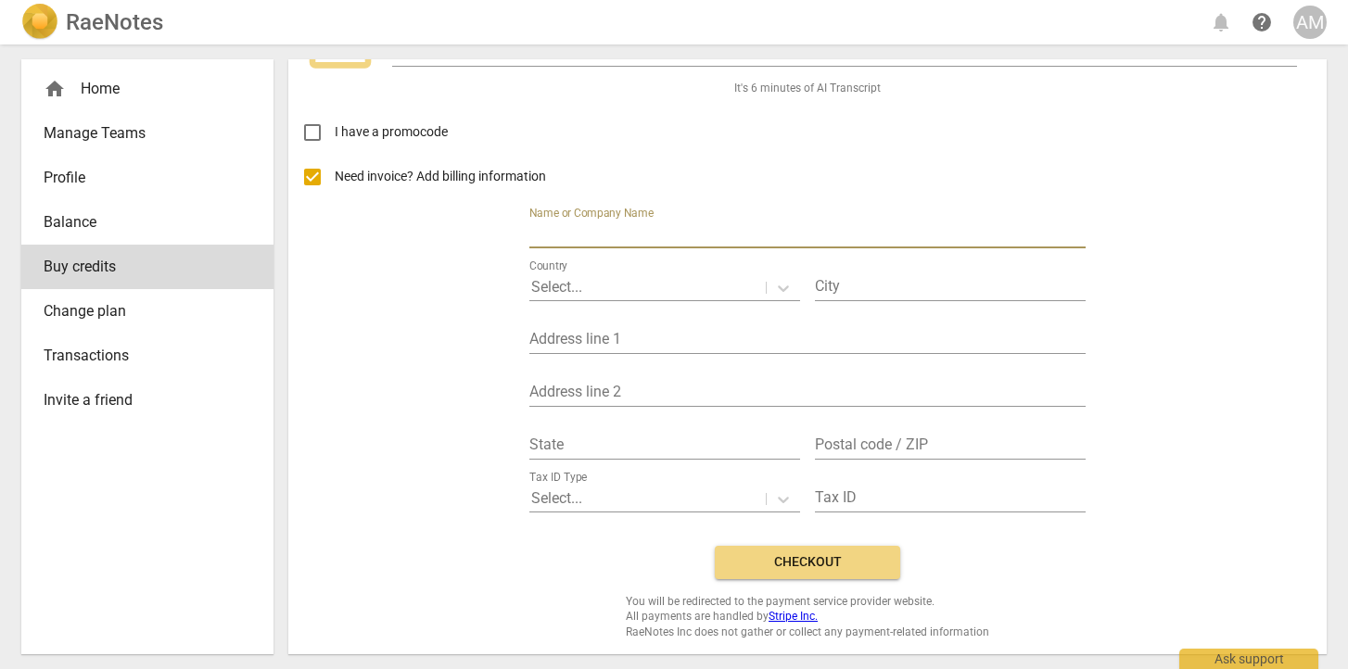
click at [701, 235] on input "text" at bounding box center [807, 235] width 556 height 27
type input "StrathmoreUniversity"
type input "Nairobi"
type input "246"
type input "00200"
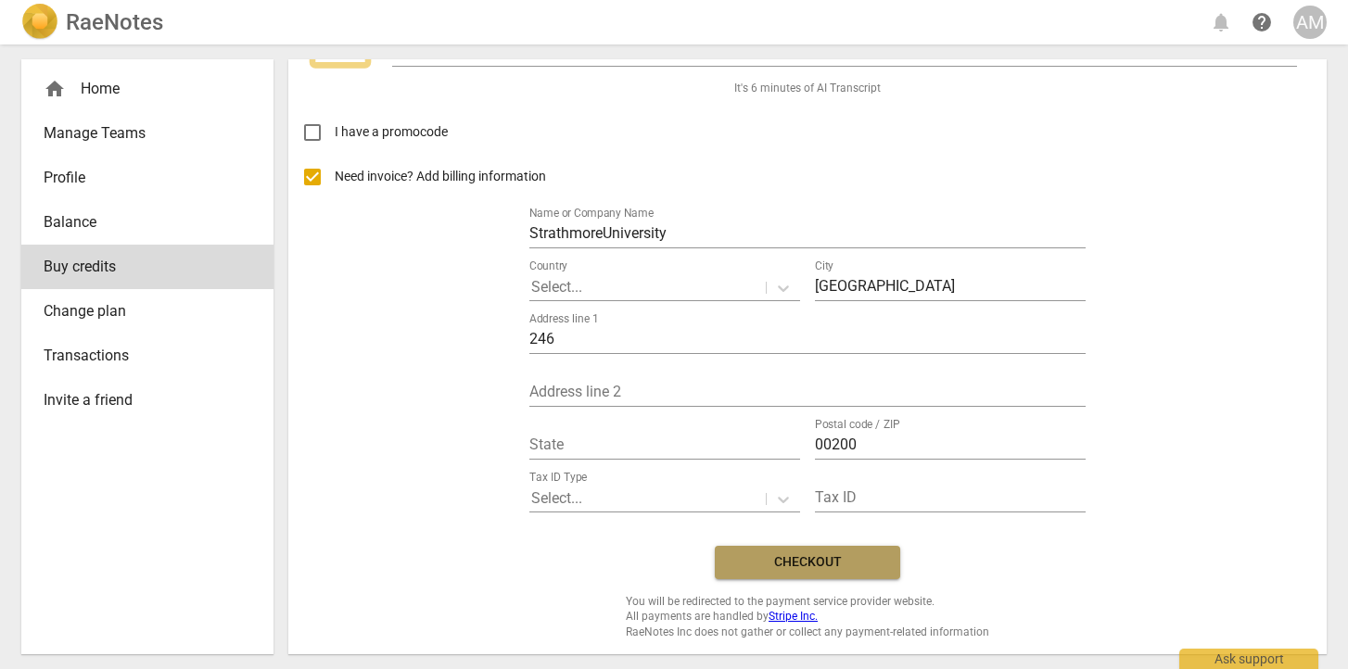
click at [792, 556] on span "Checkout" at bounding box center [808, 562] width 156 height 19
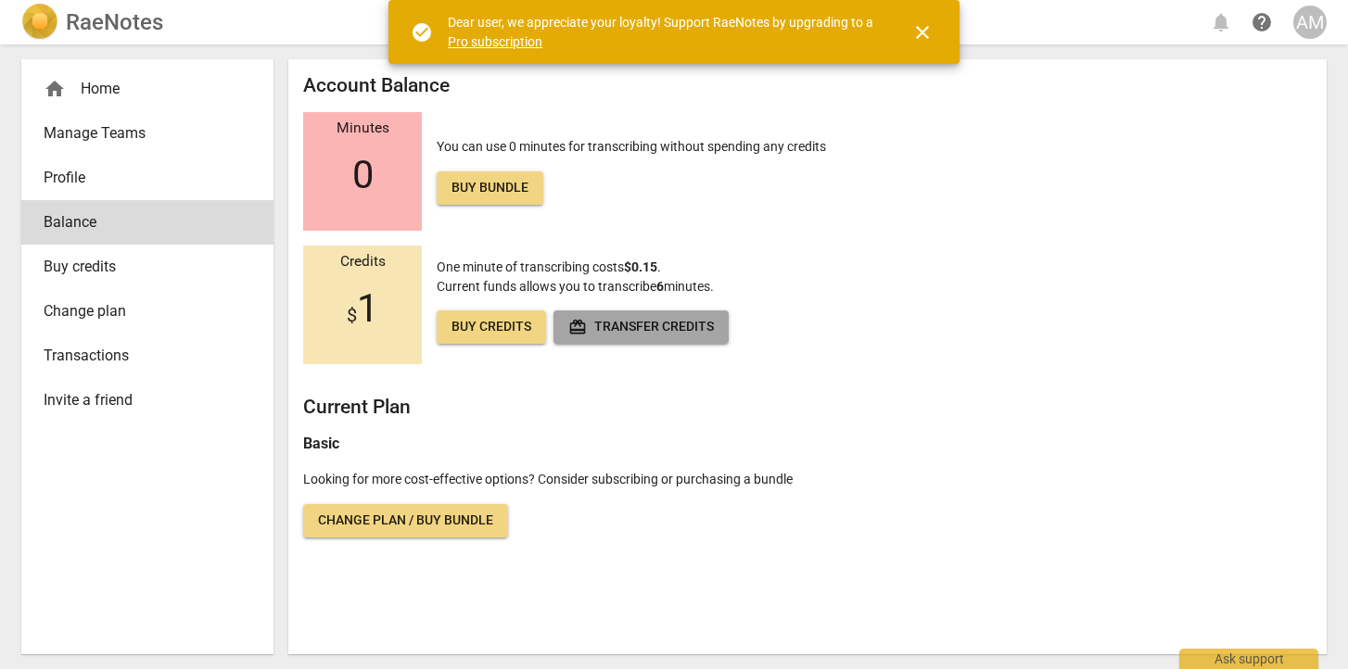
click at [576, 333] on span "redeem" at bounding box center [577, 327] width 19 height 19
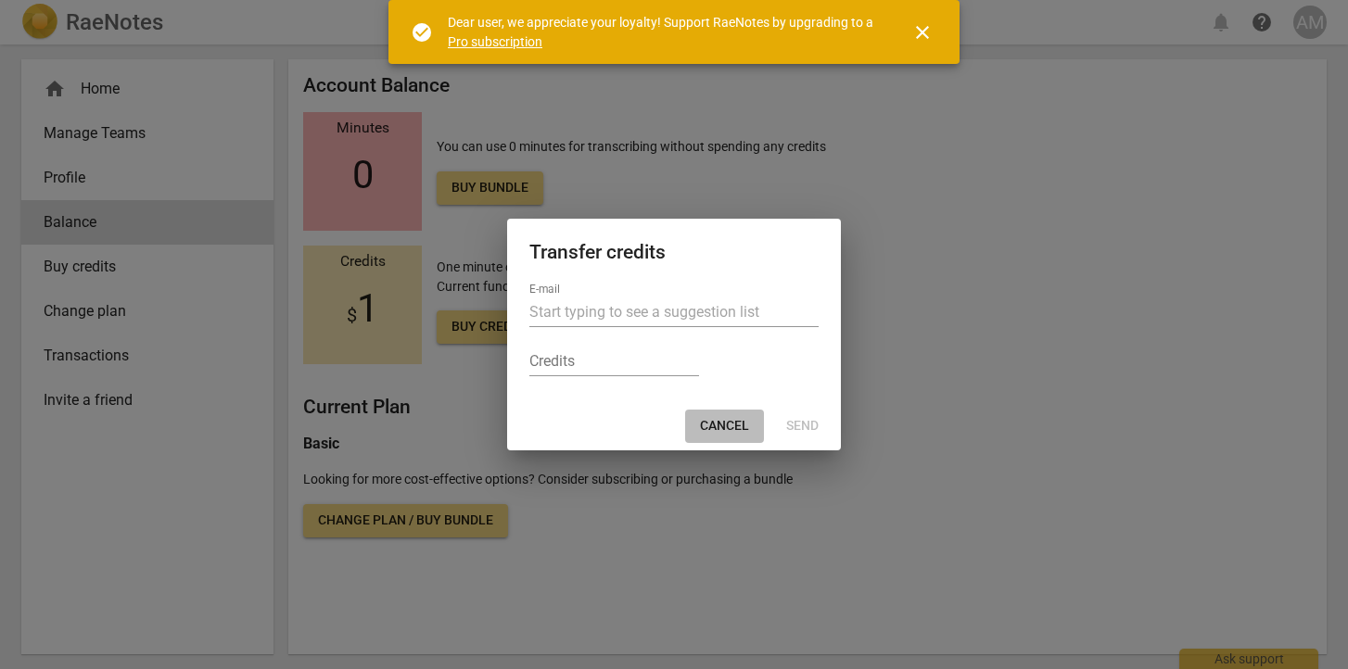
click at [724, 423] on span "Cancel" at bounding box center [724, 426] width 49 height 19
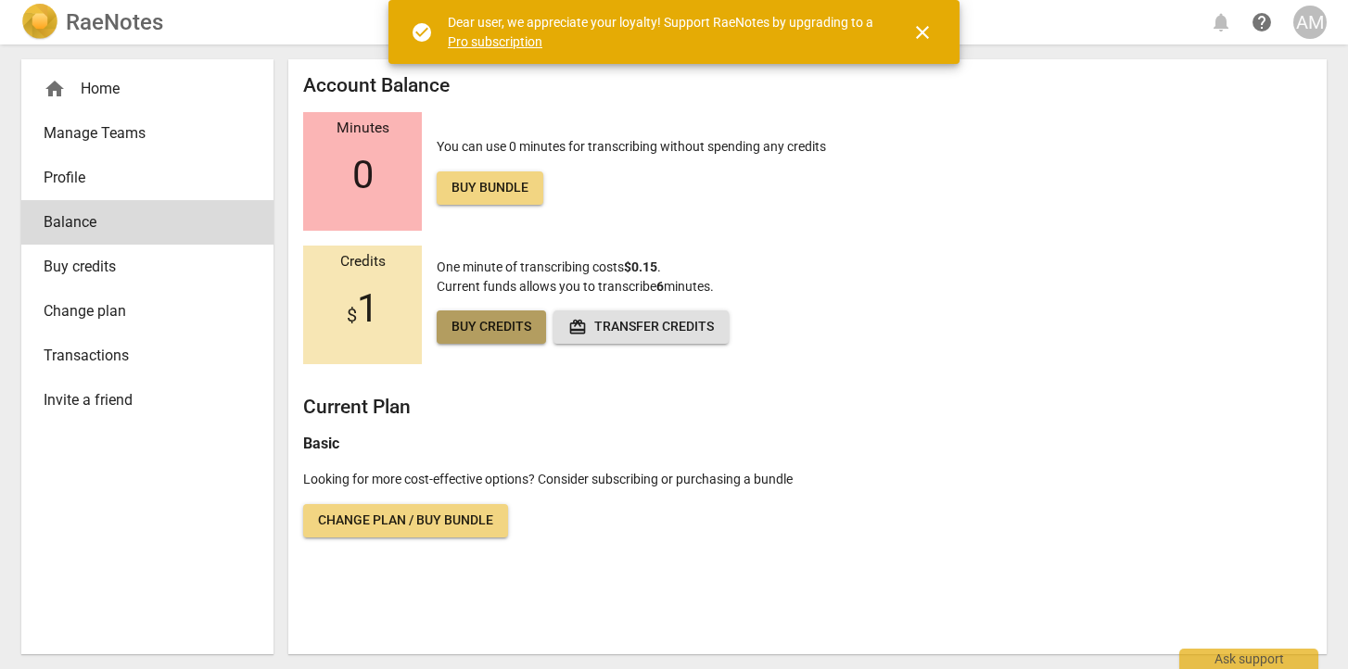
click at [509, 335] on span "Buy credits" at bounding box center [491, 327] width 80 height 19
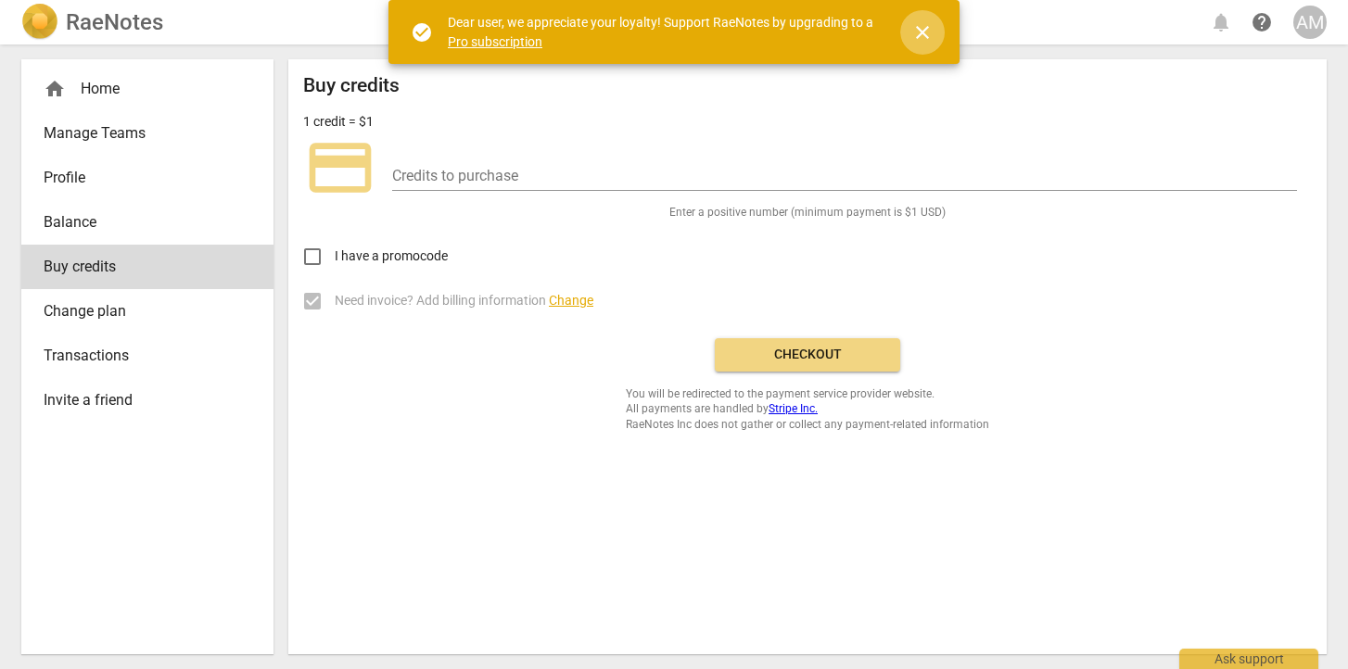
click at [923, 32] on span "close" at bounding box center [922, 32] width 22 height 22
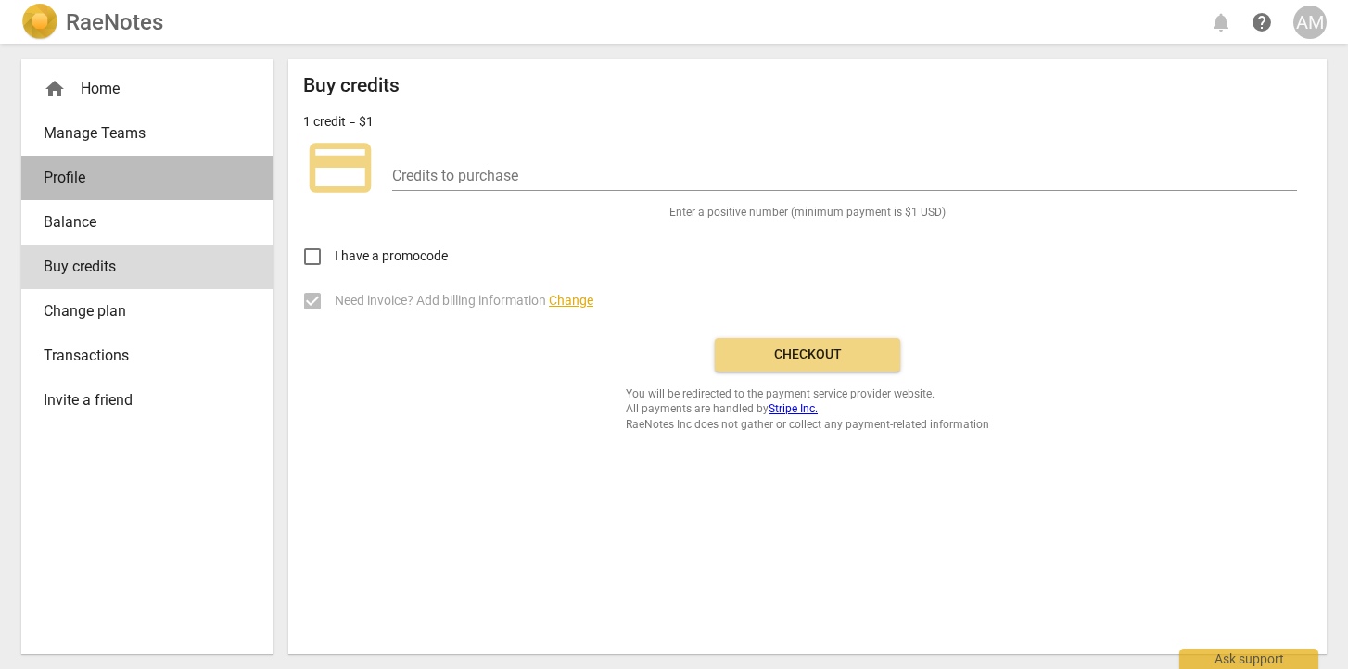
click at [93, 181] on span "Profile" at bounding box center [140, 178] width 193 height 22
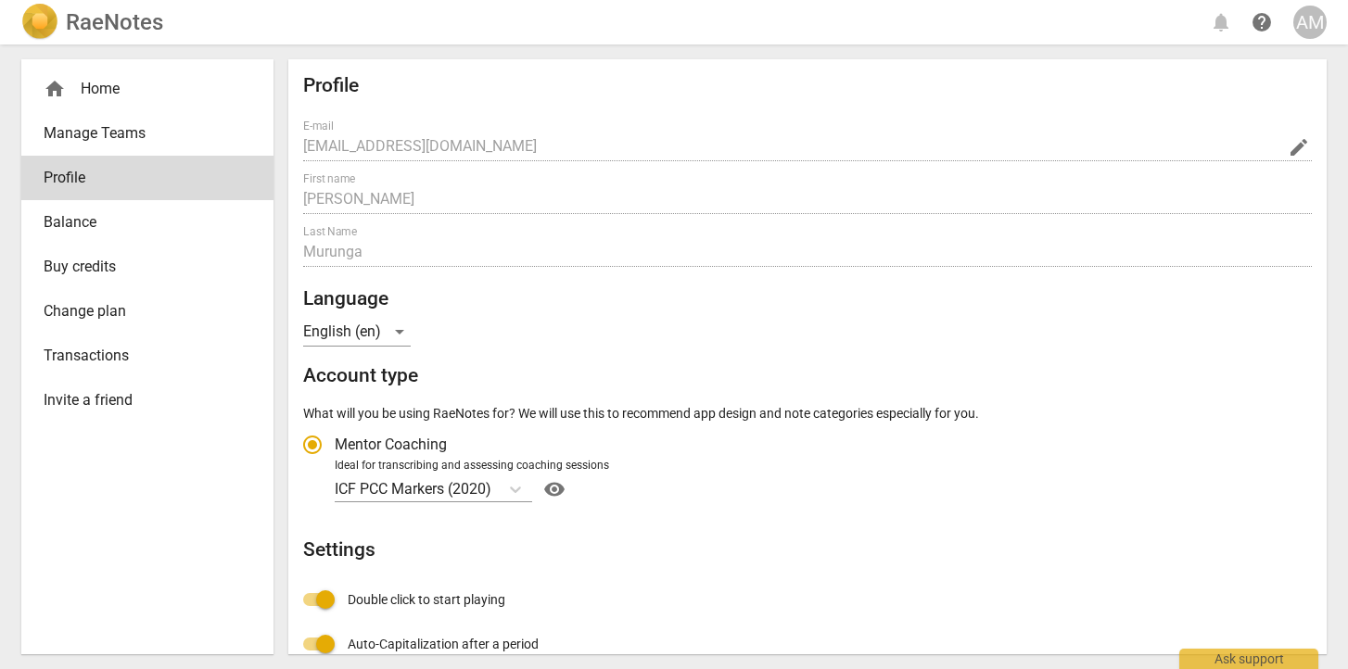
radio input "false"
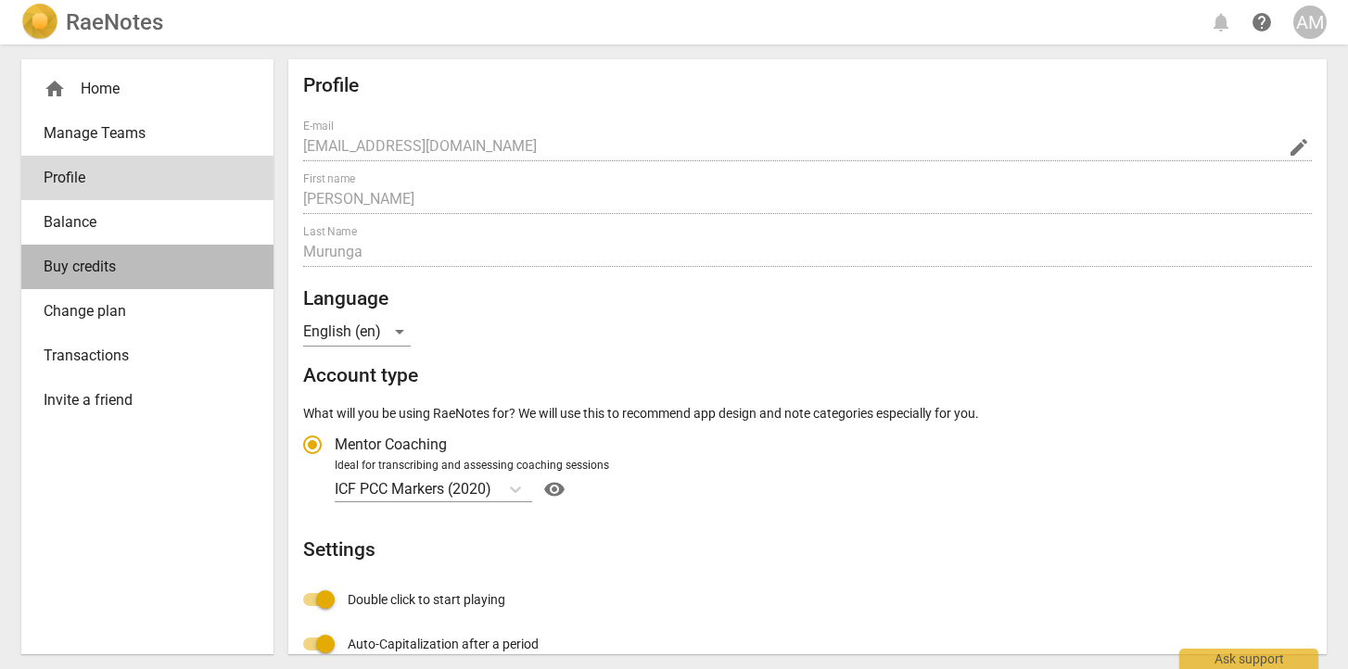
click at [83, 257] on span "Buy credits" at bounding box center [140, 267] width 193 height 22
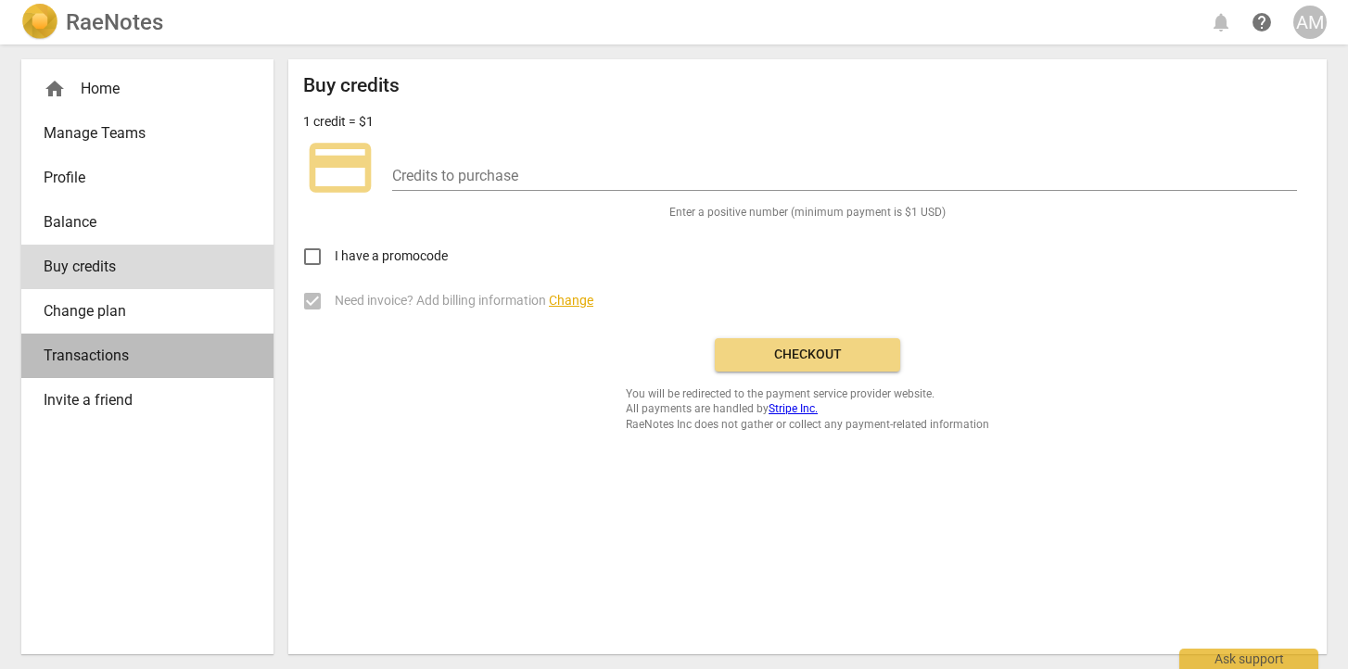
click at [94, 345] on span "Transactions" at bounding box center [140, 356] width 193 height 22
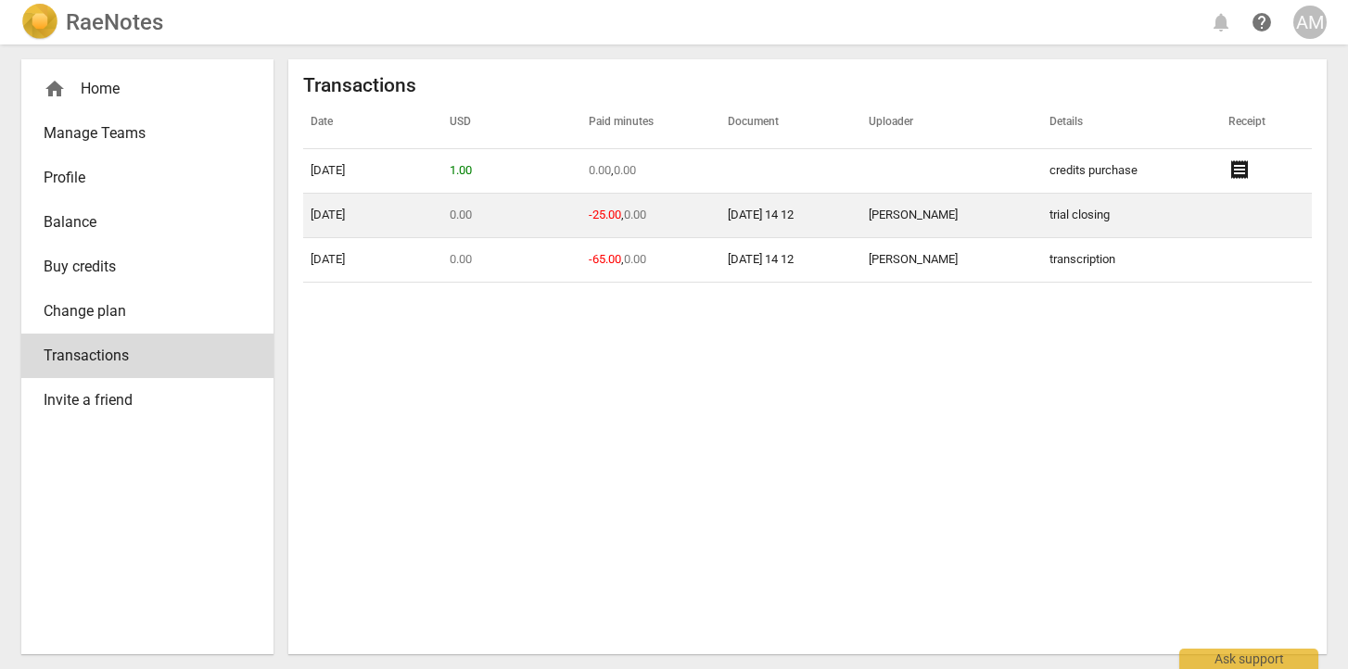
click at [589, 217] on span "-25.00" at bounding box center [605, 215] width 32 height 14
click at [1063, 218] on td "trial closing" at bounding box center [1132, 216] width 180 height 44
click at [1012, 216] on td "[PERSON_NAME]" at bounding box center [951, 216] width 181 height 44
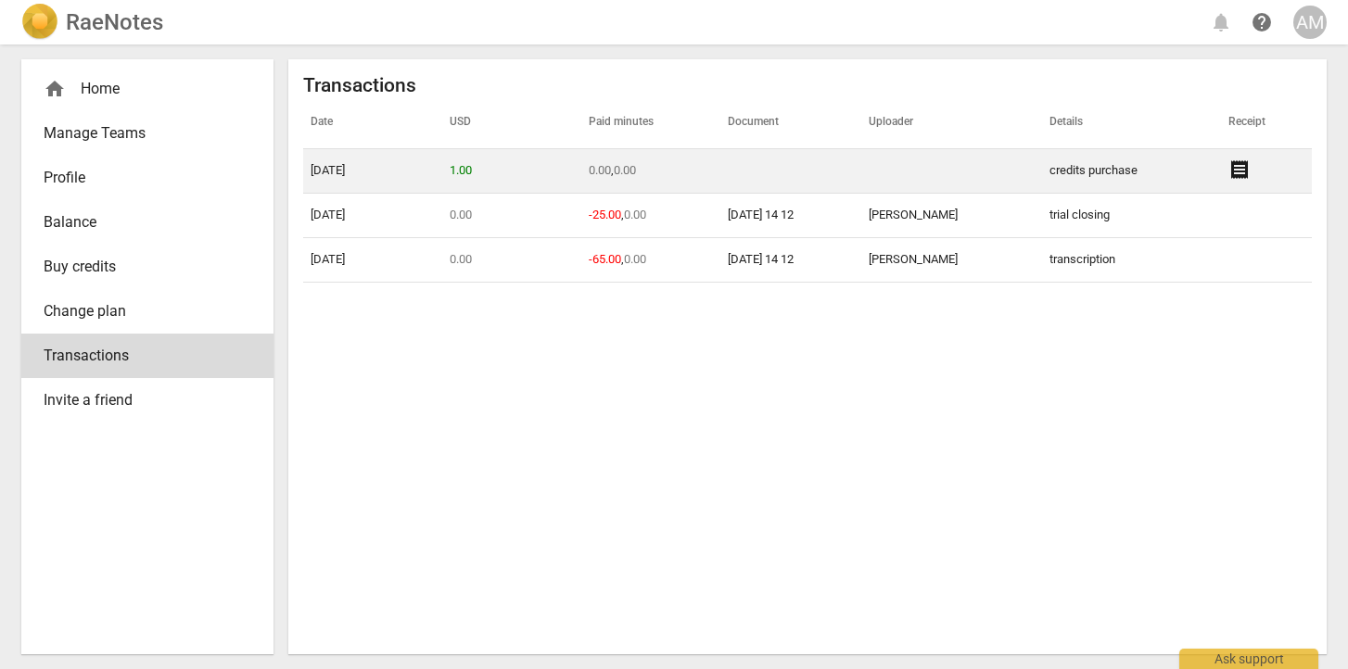
click at [1246, 171] on span "receipt" at bounding box center [1239, 170] width 22 height 22
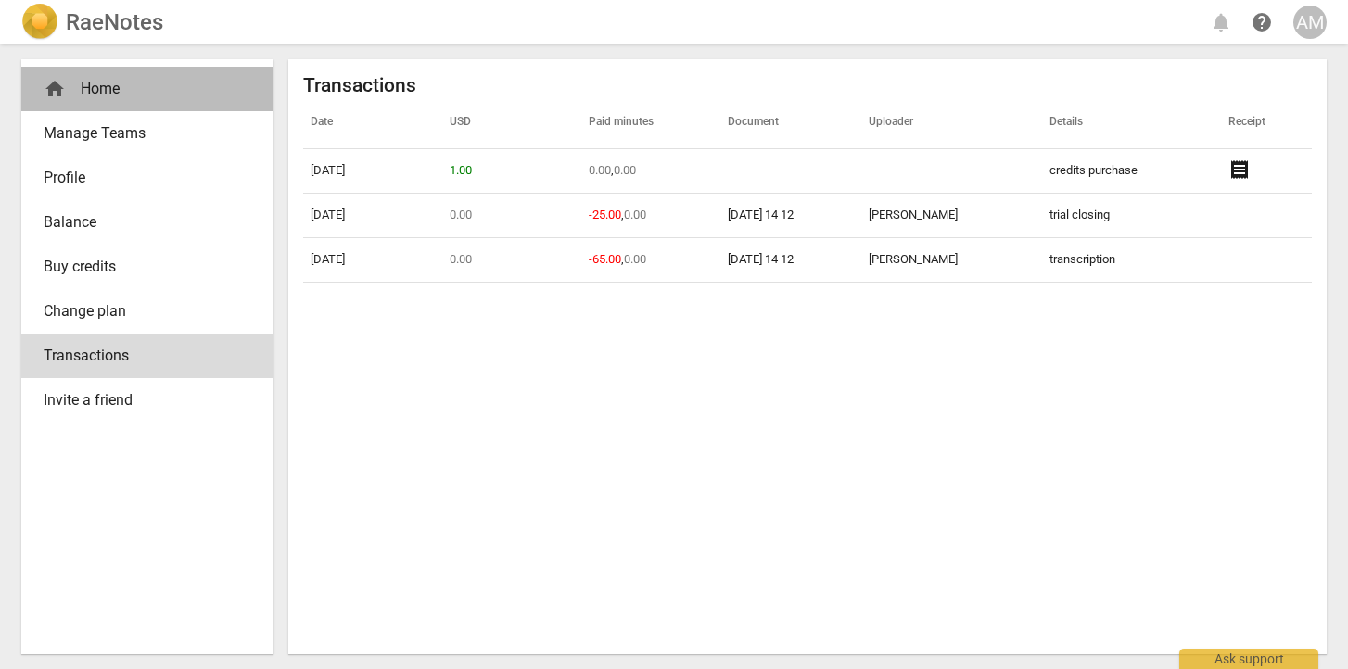
click at [110, 85] on div "home Home" at bounding box center [140, 89] width 193 height 22
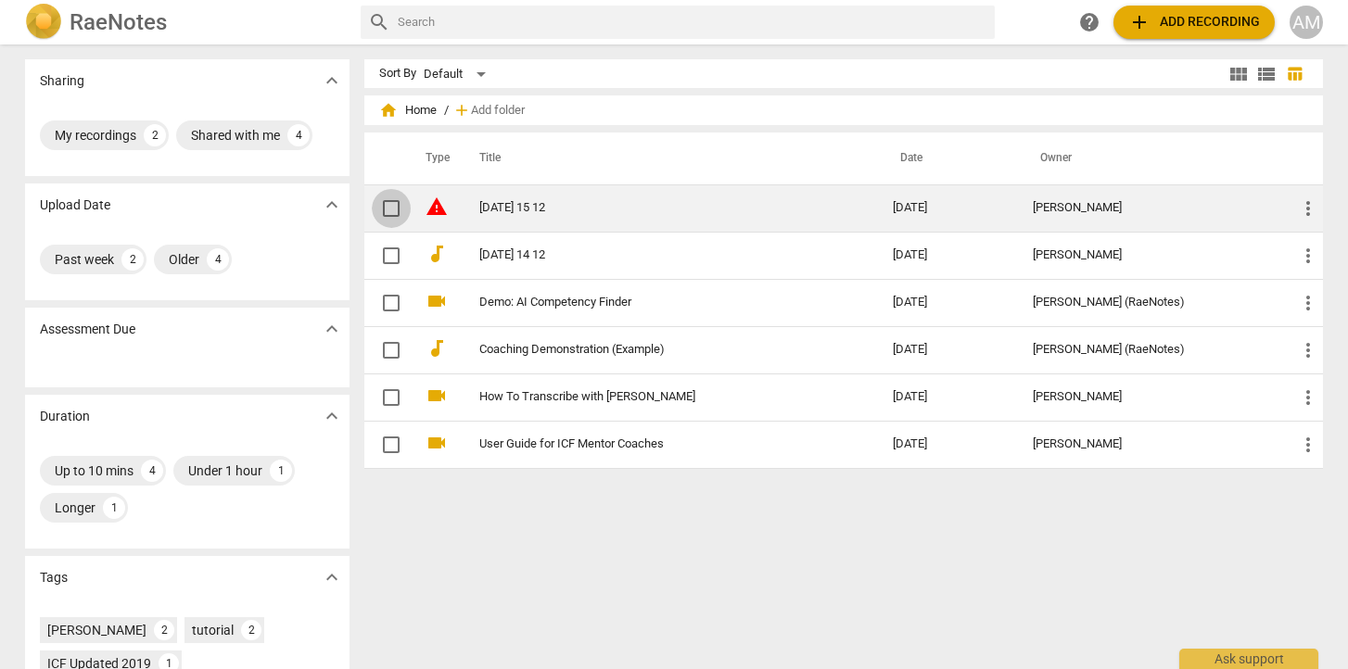
click at [390, 204] on input "checkbox" at bounding box center [391, 208] width 39 height 22
checkbox input "false"
click at [1306, 201] on span "more_vert" at bounding box center [1308, 208] width 22 height 22
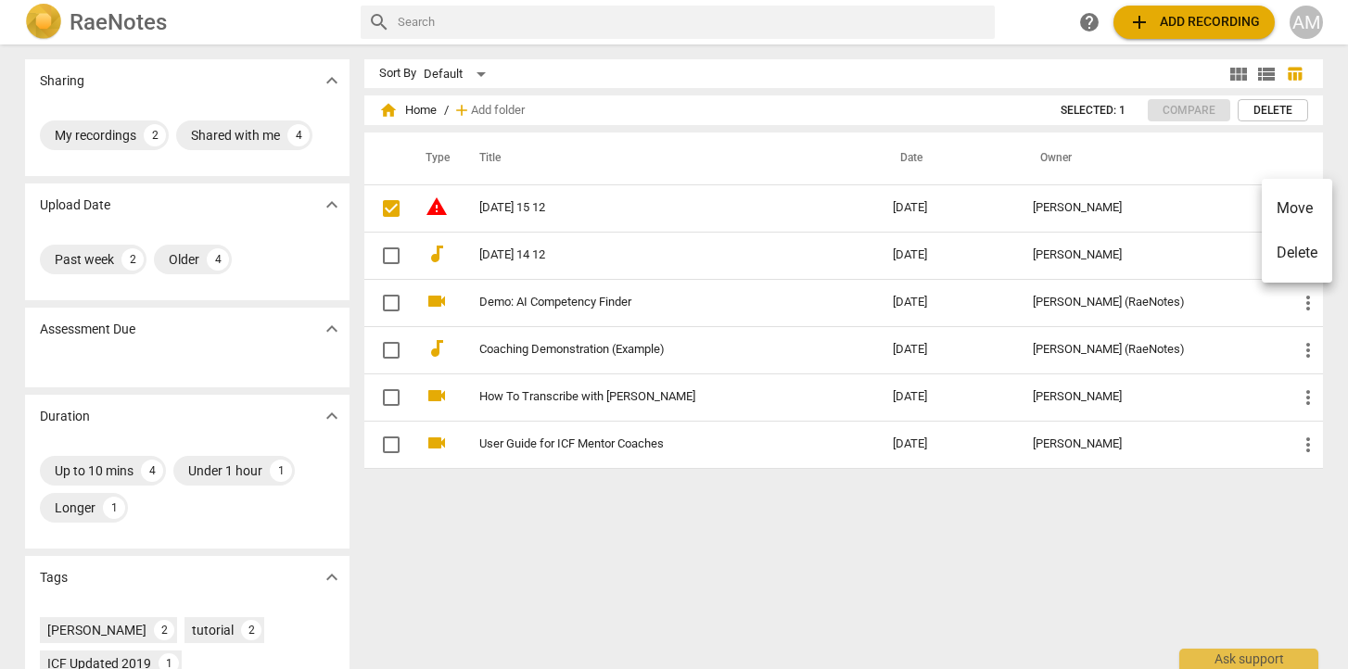
click at [525, 207] on div at bounding box center [674, 334] width 1348 height 669
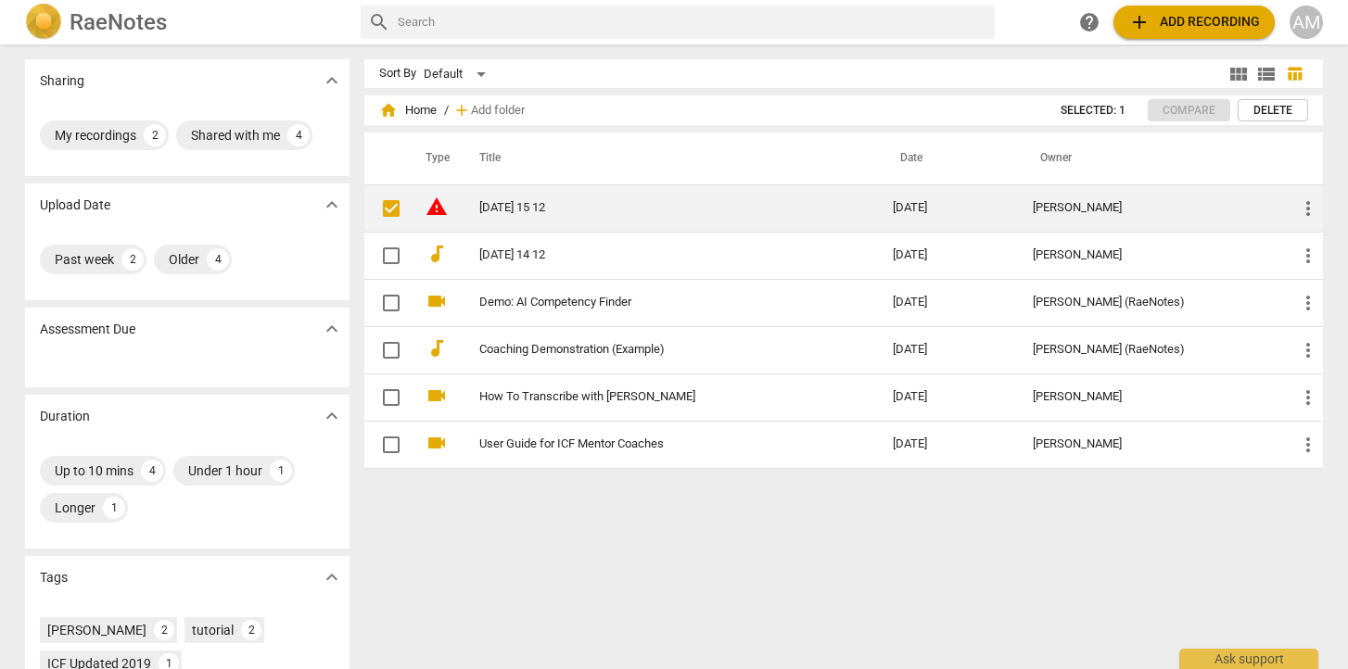
click at [523, 201] on link "[DATE] 15 12" at bounding box center [652, 208] width 347 height 14
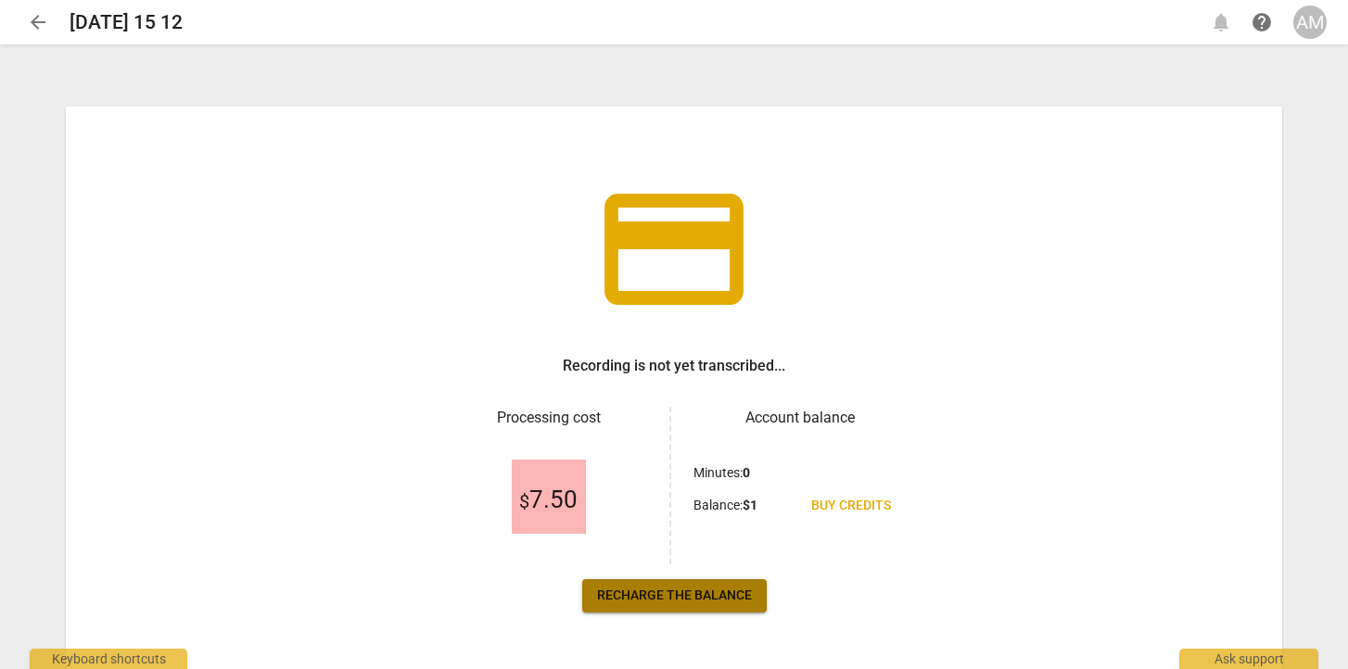
click at [656, 599] on span "Recharge the balance" at bounding box center [674, 596] width 155 height 19
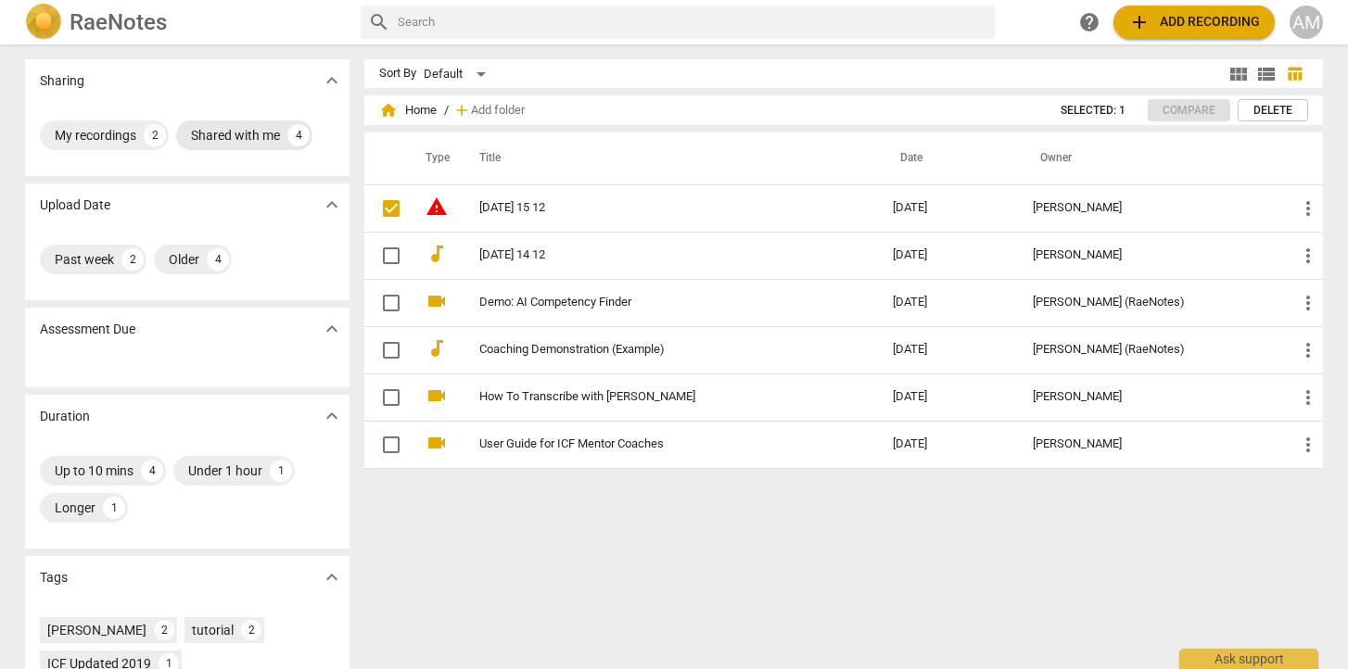
click at [245, 131] on div "Shared with me" at bounding box center [235, 135] width 89 height 19
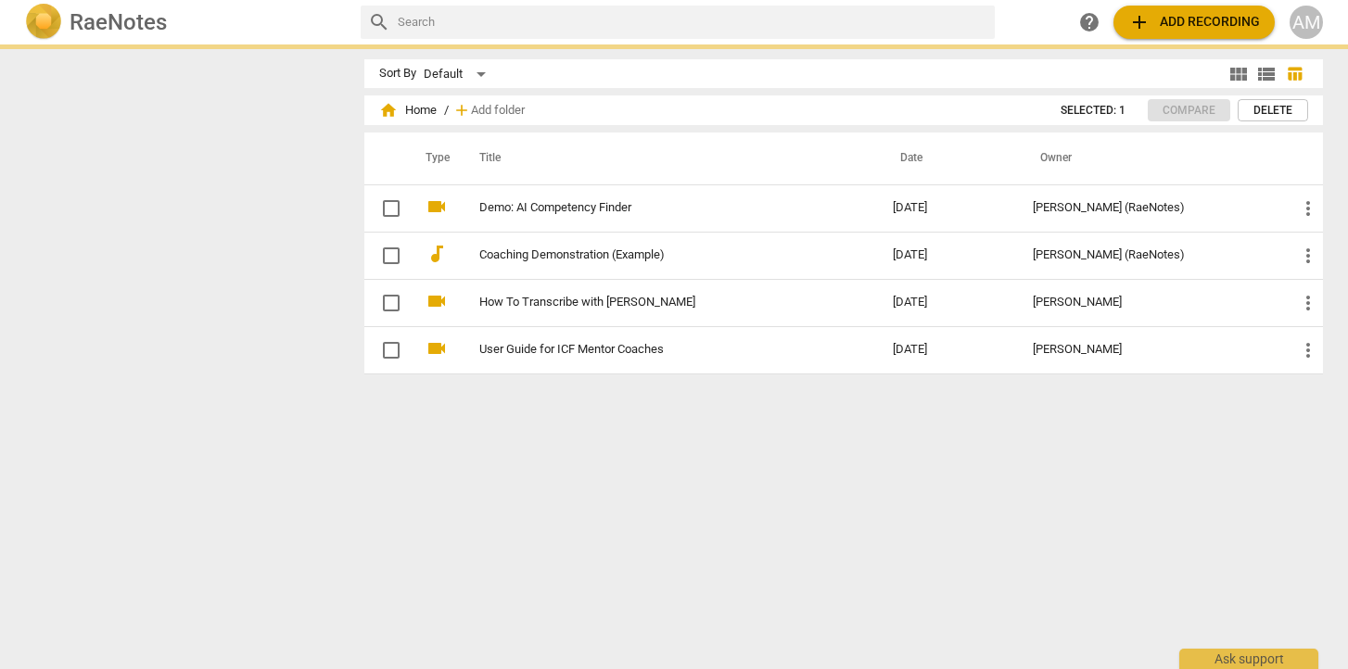
checkbox input "true"
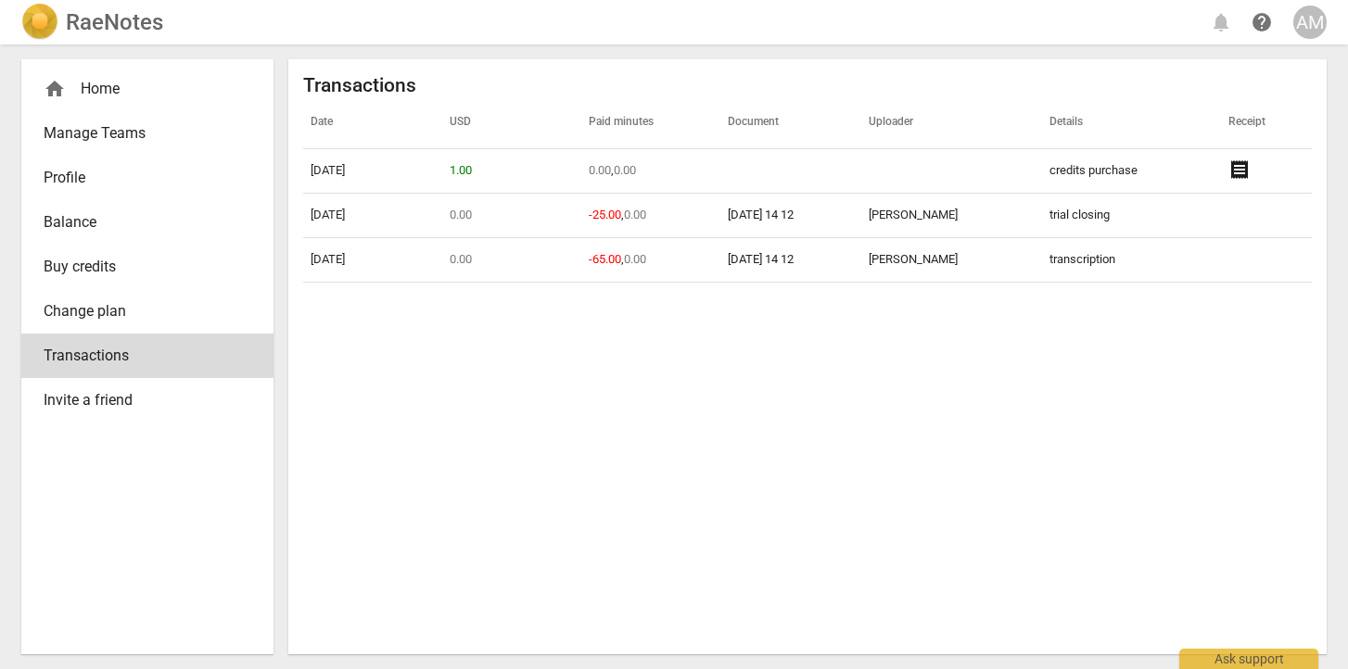
click at [89, 87] on div "home Home" at bounding box center [140, 89] width 193 height 22
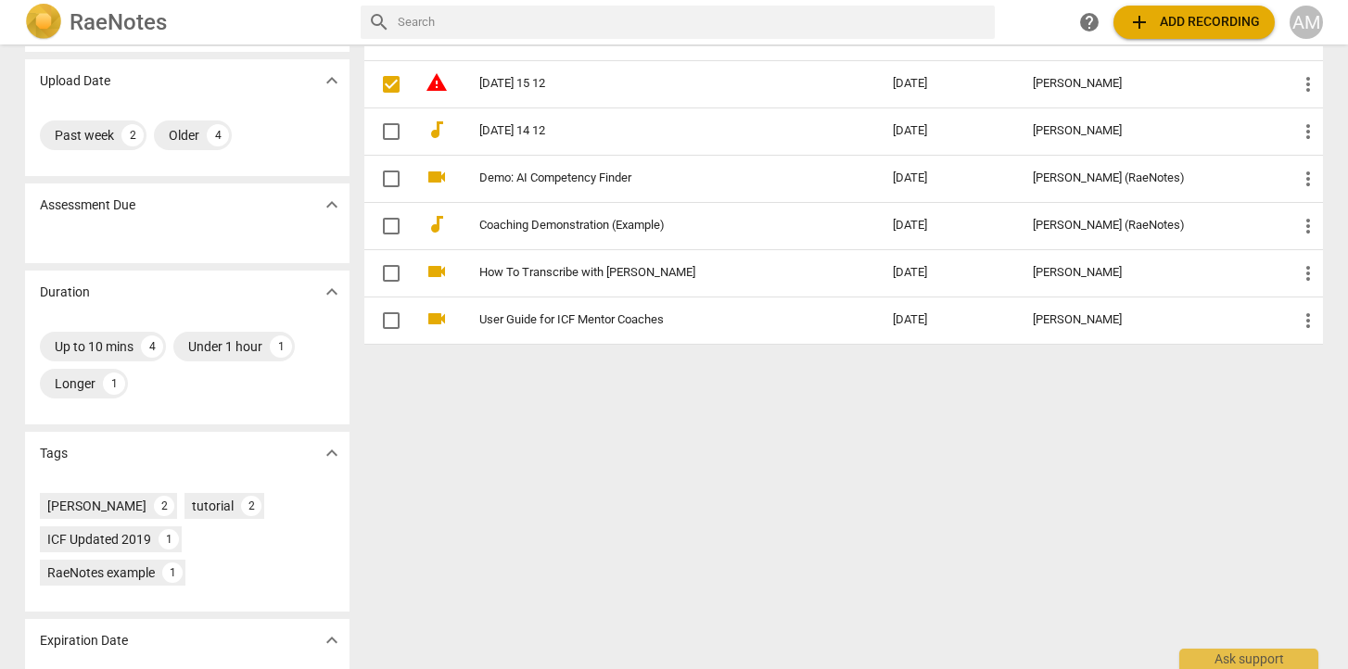
scroll to position [198, 0]
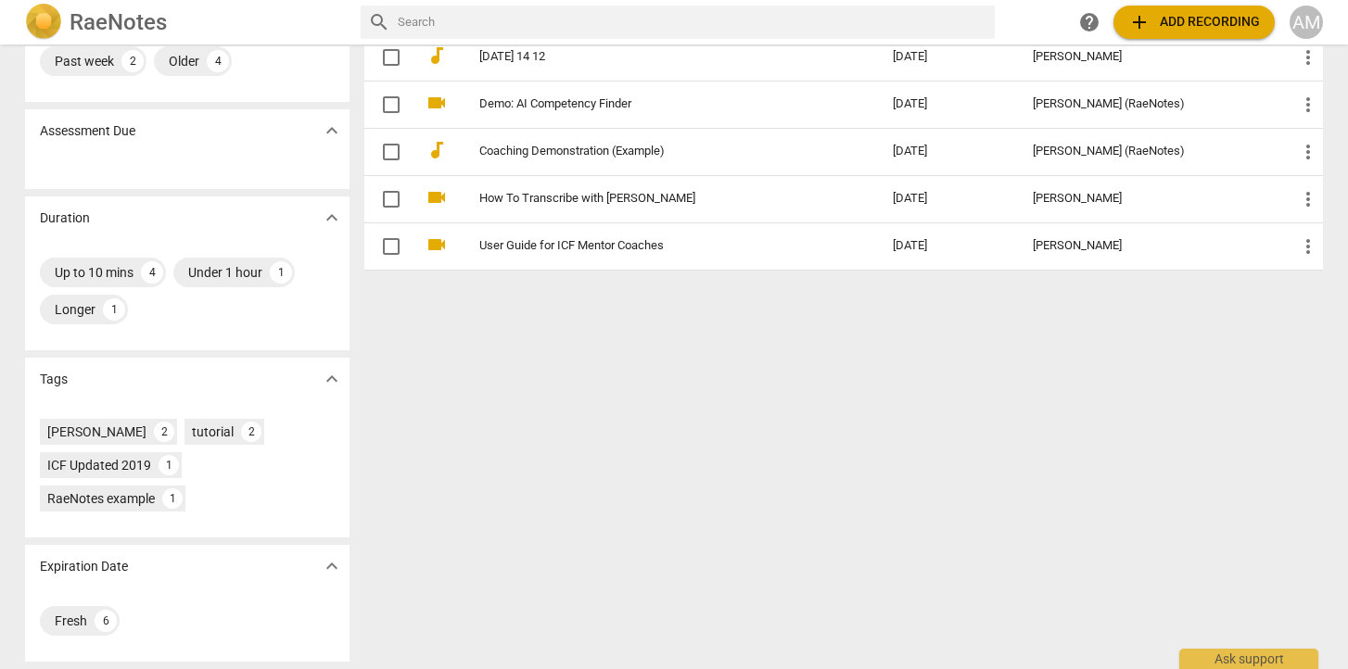
click at [1302, 25] on div "AM" at bounding box center [1306, 22] width 33 height 33
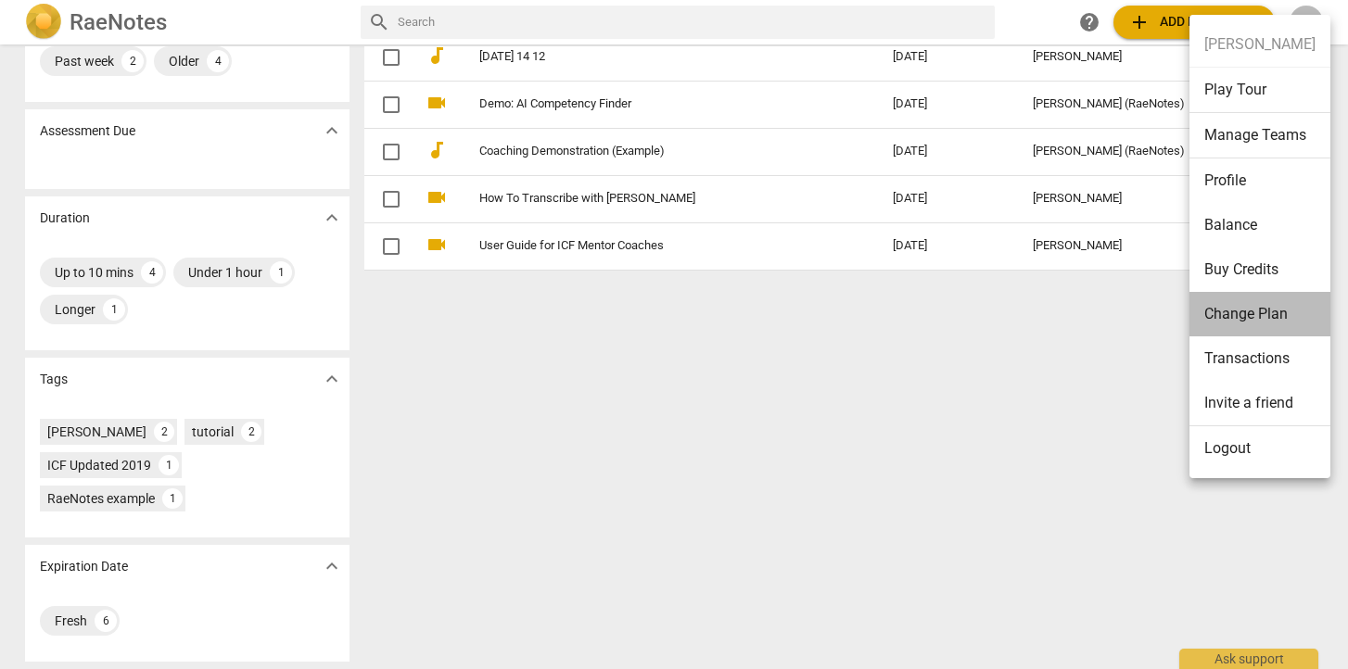
click at [1261, 313] on li "Change Plan" at bounding box center [1259, 314] width 141 height 44
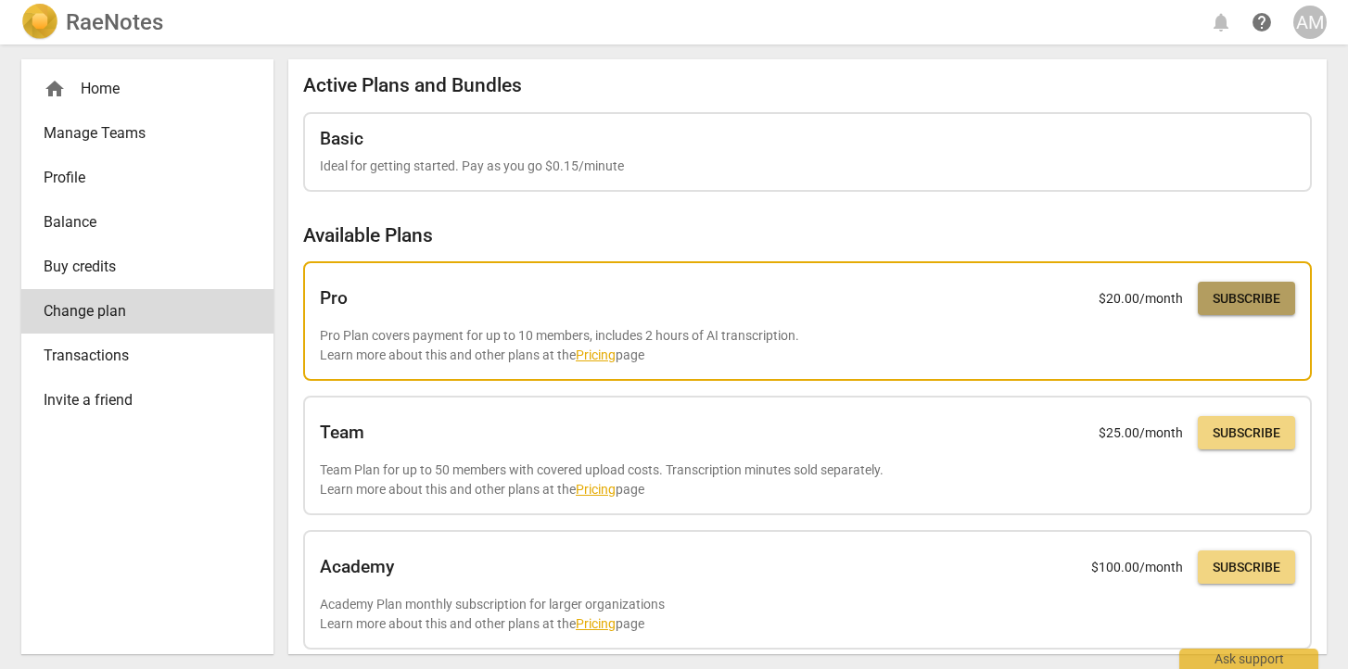
click at [1226, 299] on span "Subscribe" at bounding box center [1247, 299] width 68 height 19
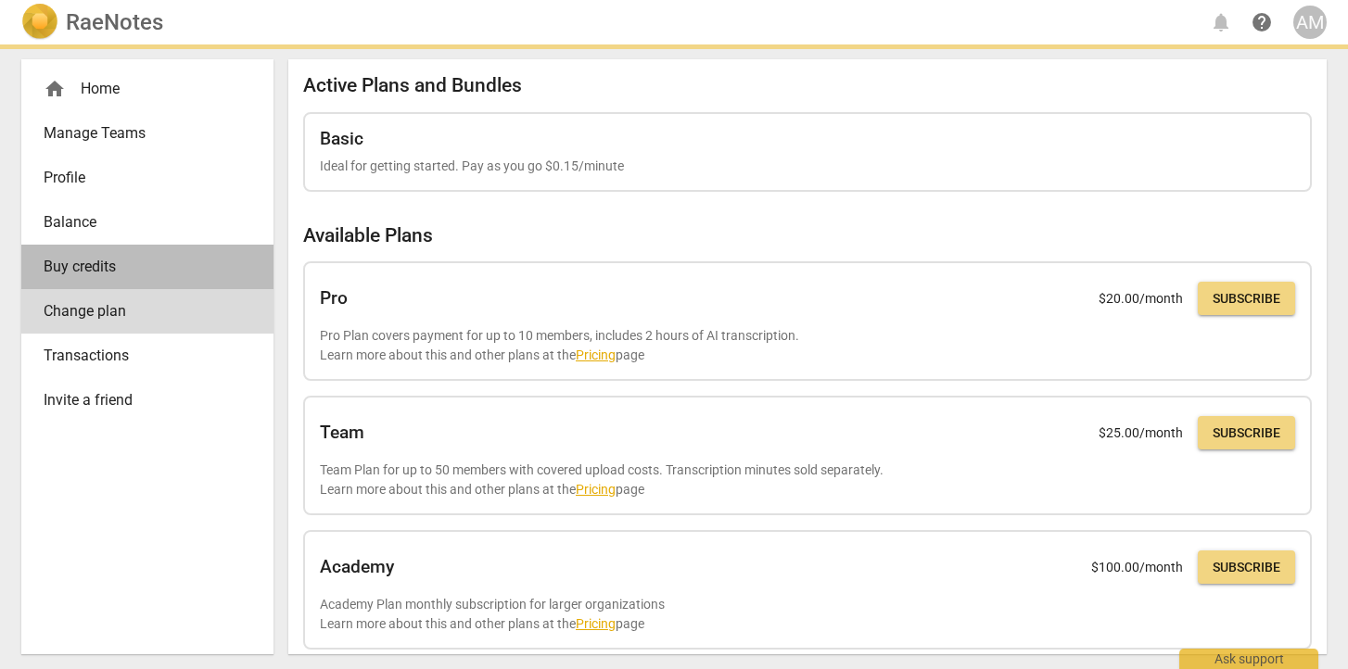
click at [79, 266] on span "Buy credits" at bounding box center [140, 267] width 193 height 22
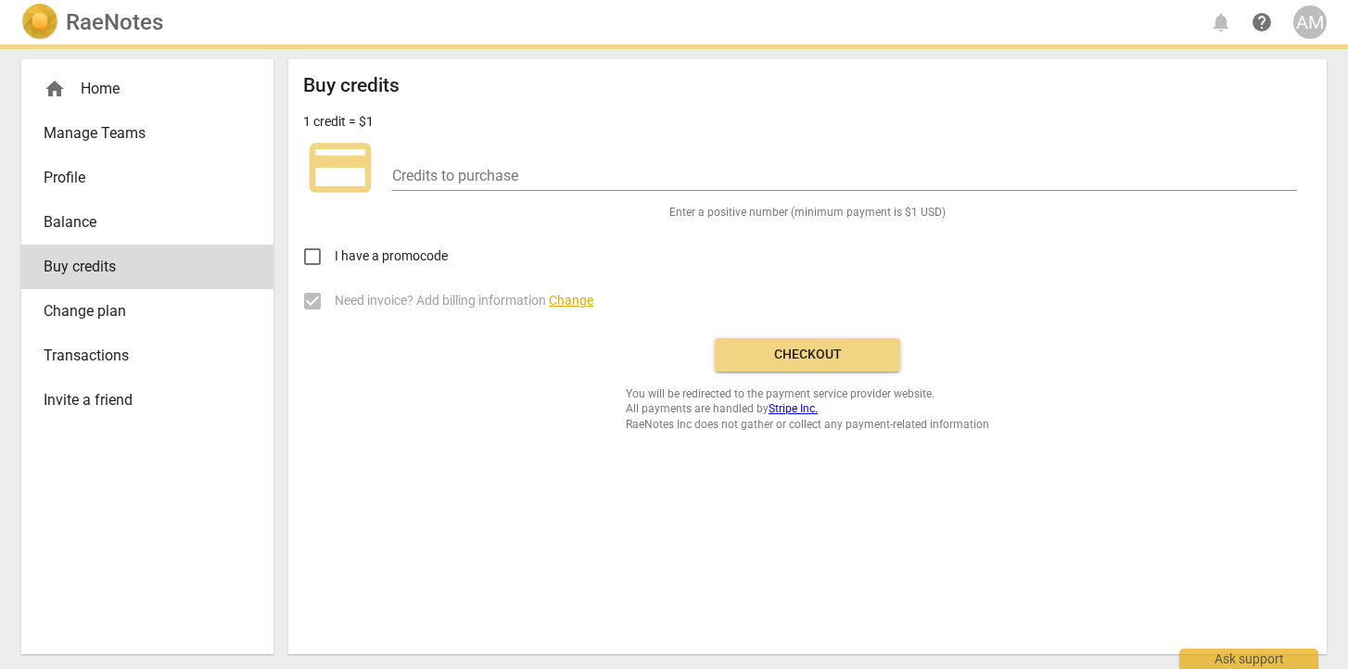
click at [83, 211] on span "Balance" at bounding box center [140, 222] width 193 height 22
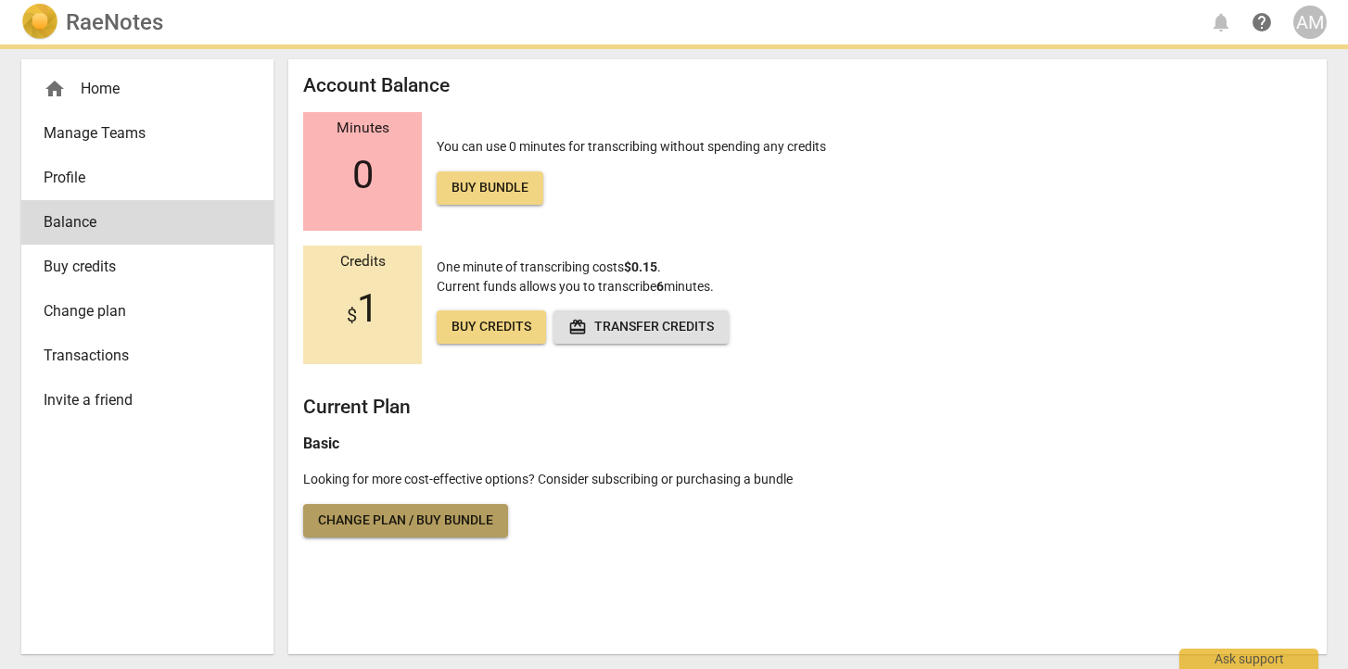
click at [376, 509] on link "Change plan / Buy bundle" at bounding box center [405, 520] width 205 height 33
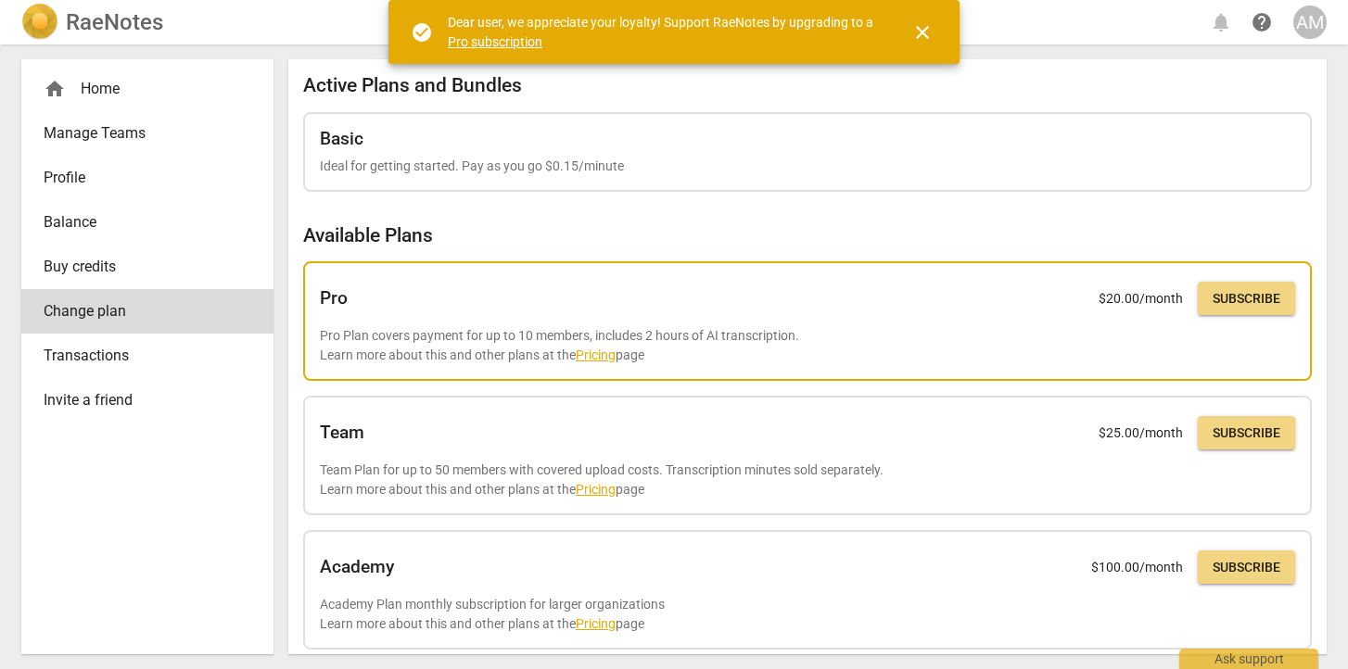
click at [594, 355] on link "Pricing" at bounding box center [596, 355] width 40 height 15
click at [1227, 299] on span "Subscribe" at bounding box center [1247, 299] width 68 height 19
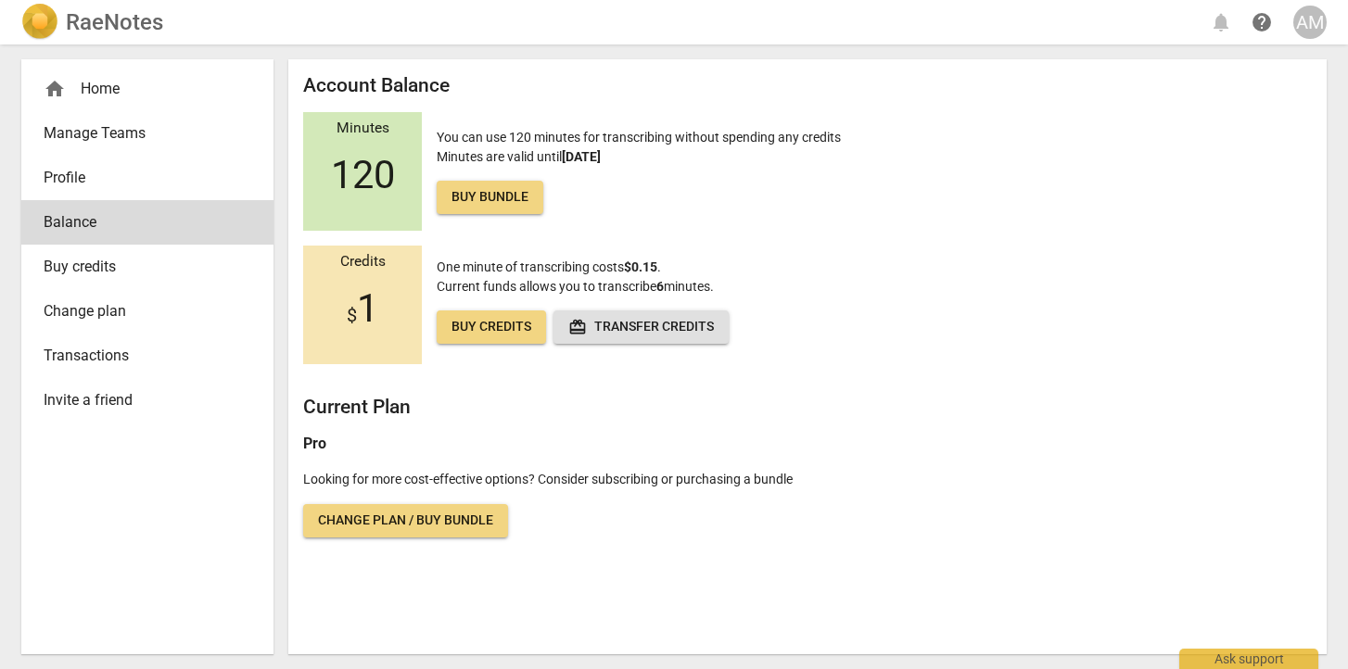
click at [96, 87] on div "home Home" at bounding box center [140, 89] width 193 height 22
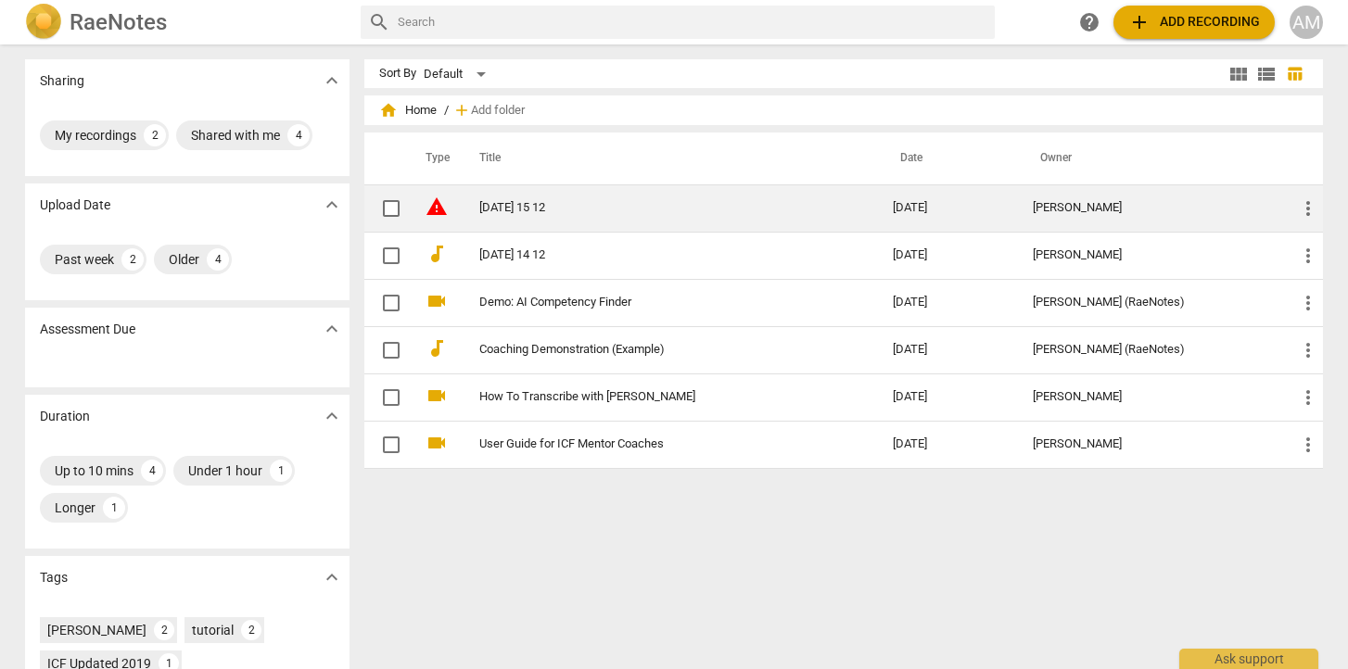
click at [567, 209] on link "[DATE] 15 12" at bounding box center [652, 208] width 347 height 14
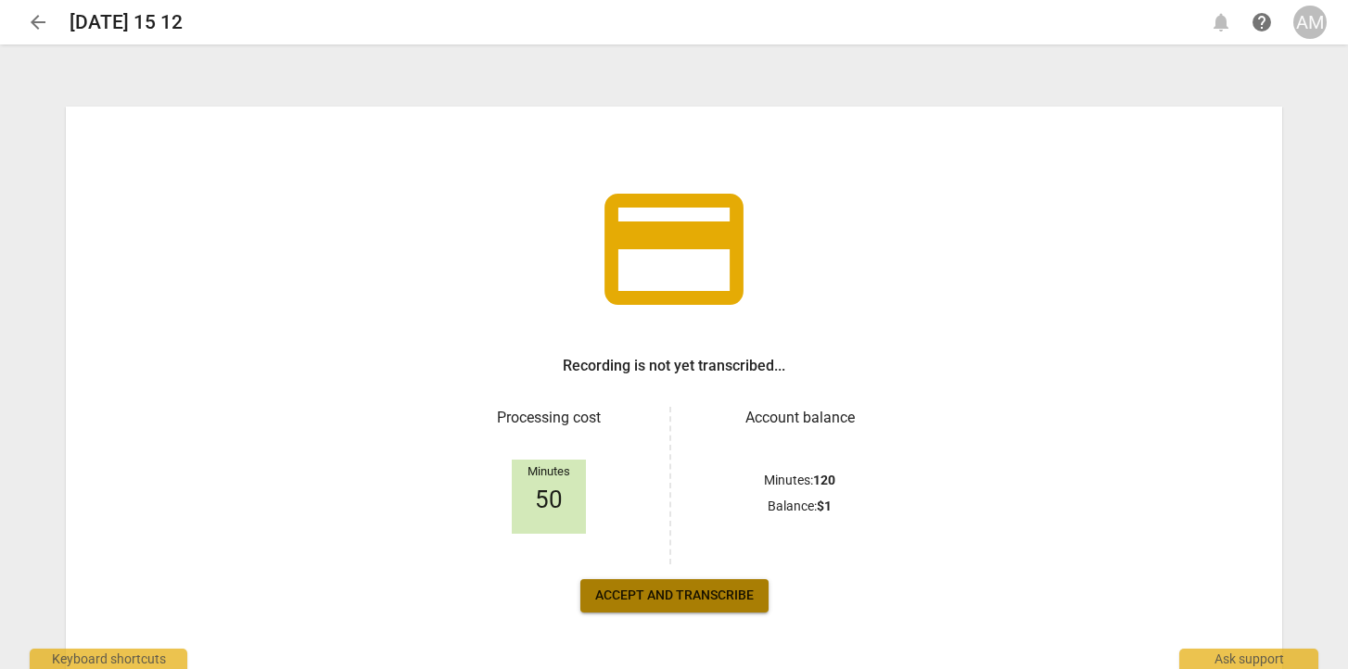
click at [662, 596] on span "Accept and transcribe" at bounding box center [674, 596] width 159 height 19
